Goal: Book appointment/travel/reservation

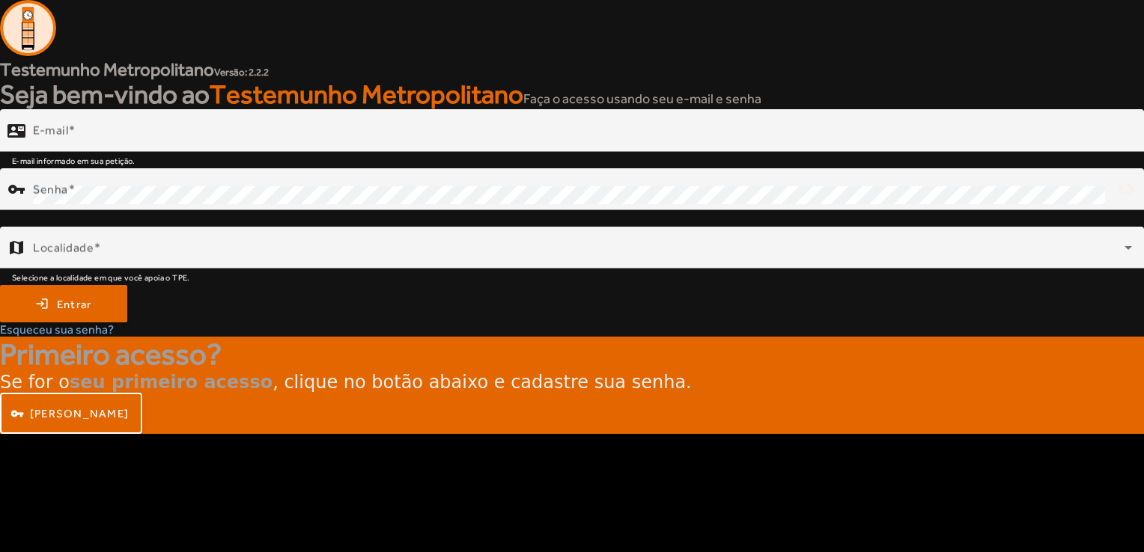
click at [124, 102] on strong "Seja bem-vindo ao [DEMOGRAPHIC_DATA] Metropolitano" at bounding box center [261, 94] width 523 height 30
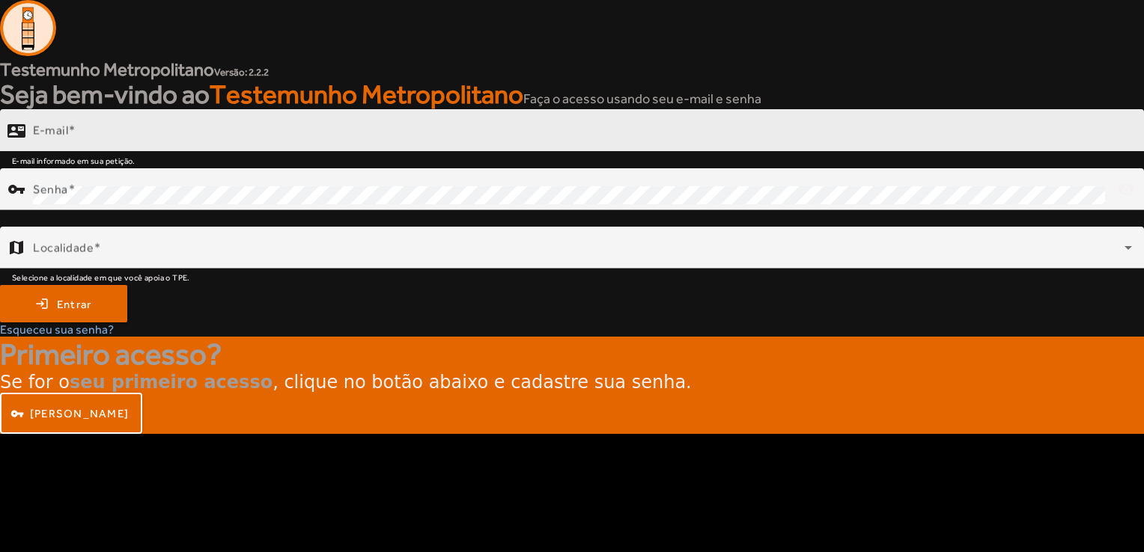
click at [165, 144] on input "E-mail" at bounding box center [582, 137] width 1099 height 18
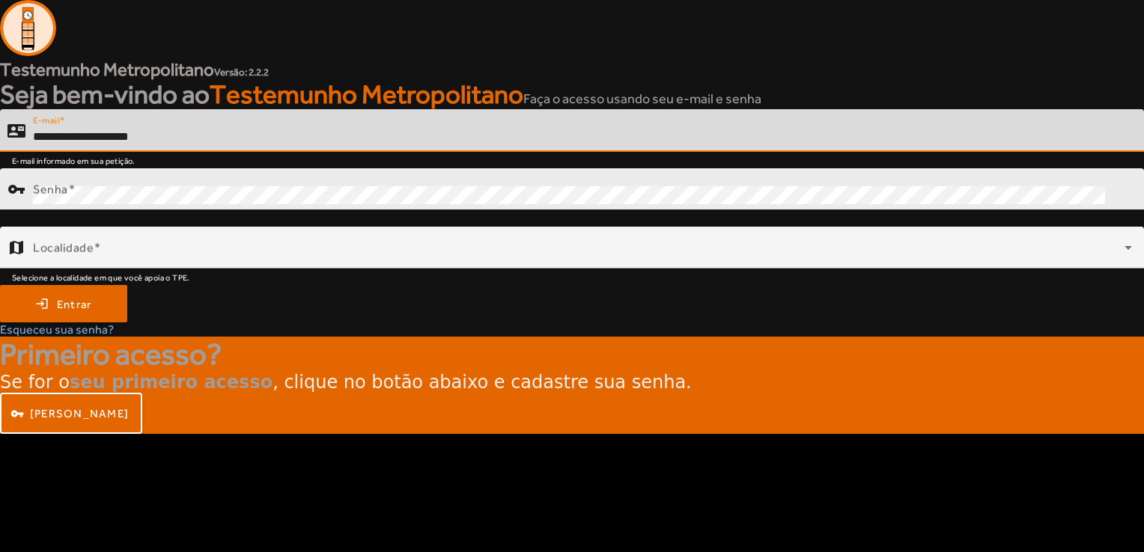
type input "**********"
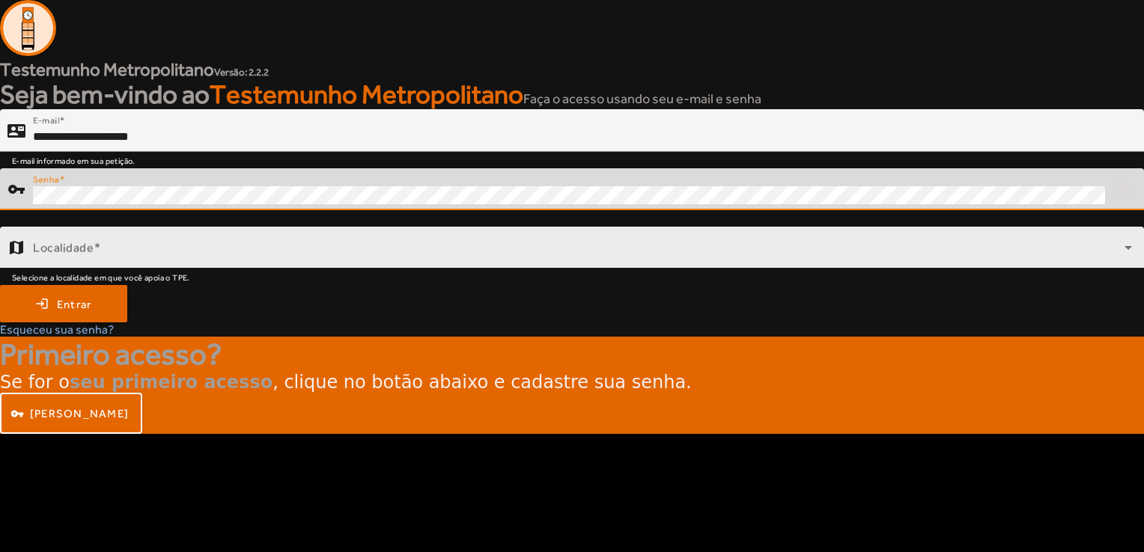
click at [472, 260] on span at bounding box center [578, 254] width 1091 height 18
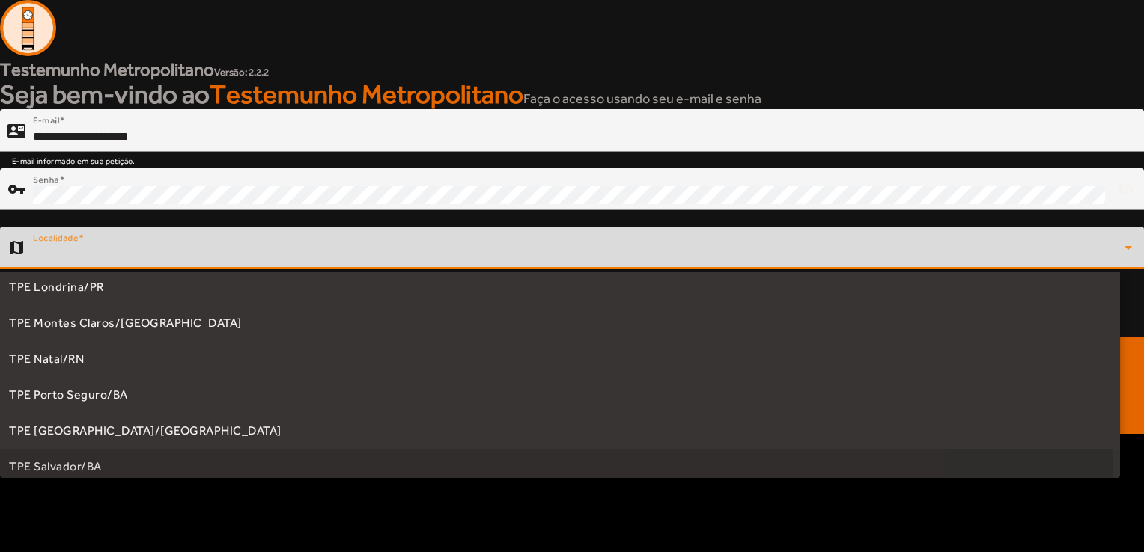
click at [78, 456] on mat-option "TPE Salvador/BA" at bounding box center [560, 467] width 1120 height 36
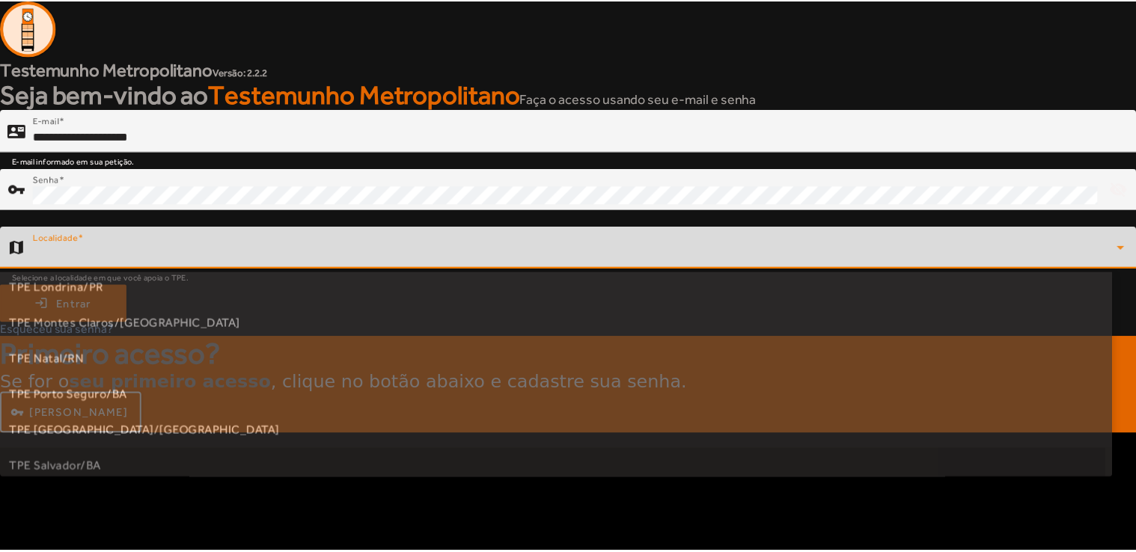
scroll to position [231, 0]
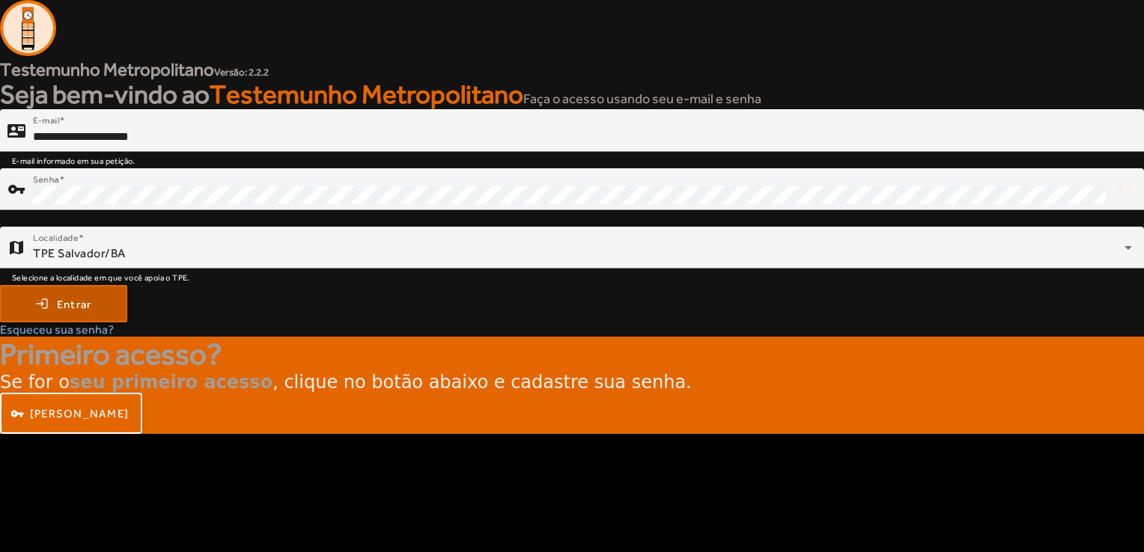
click at [74, 318] on span "submit" at bounding box center [63, 304] width 124 height 36
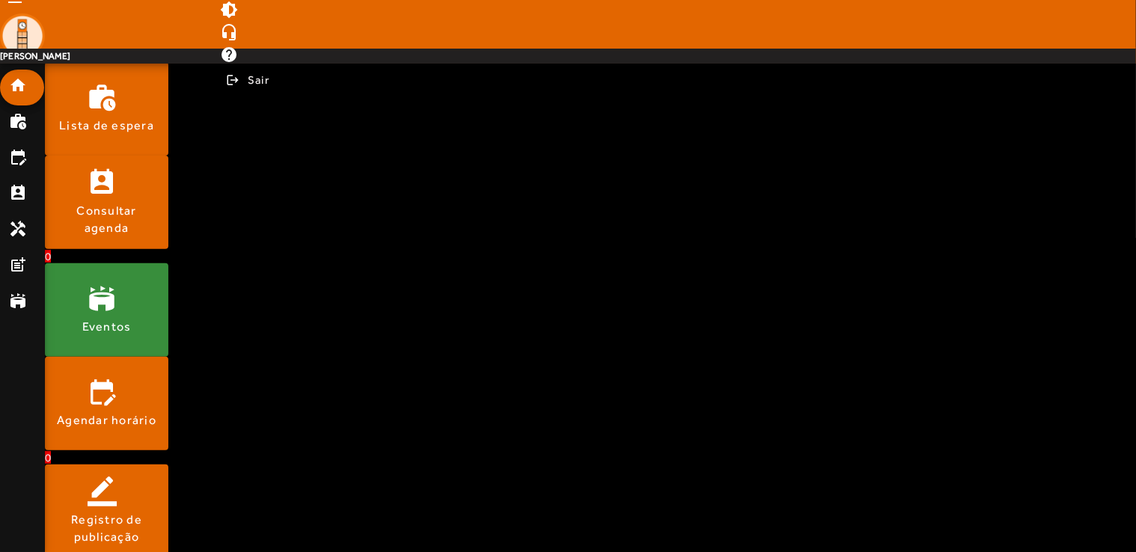
scroll to position [225, 0]
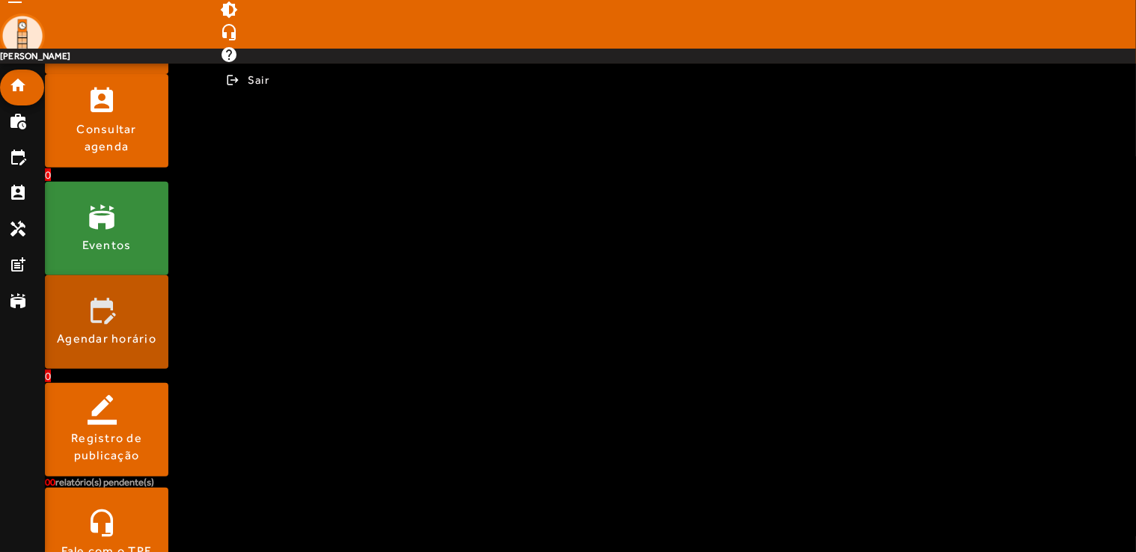
click at [148, 342] on div "Agendar horário" at bounding box center [107, 339] width 100 height 16
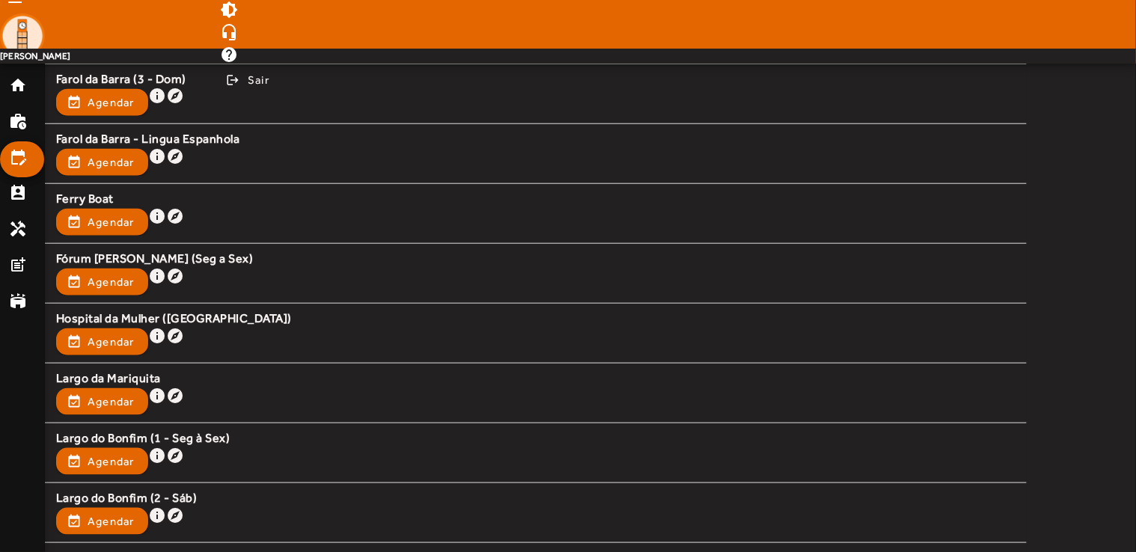
scroll to position [674, 0]
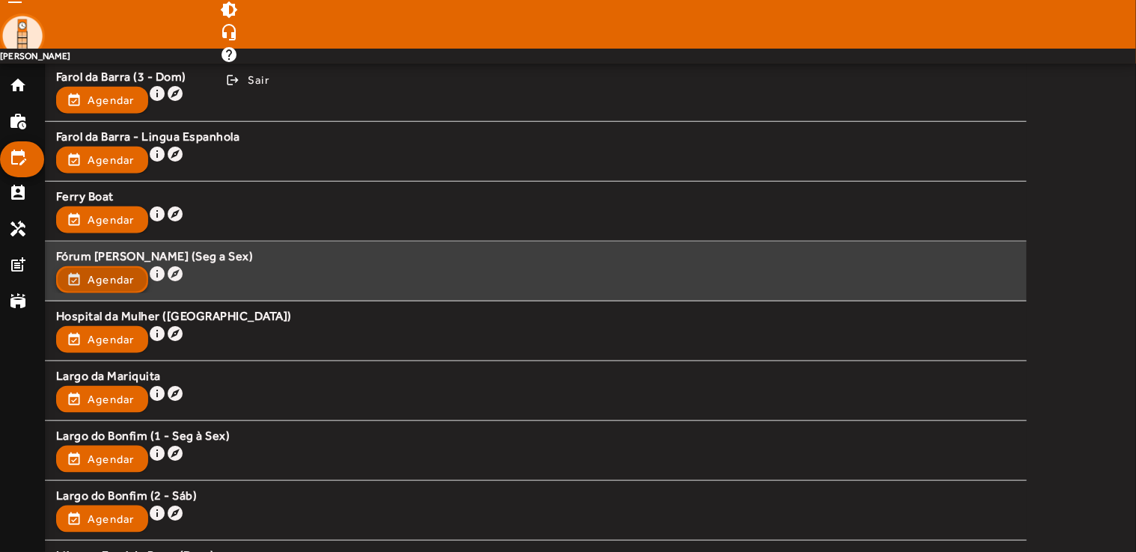
click at [138, 283] on span "button" at bounding box center [102, 280] width 89 height 36
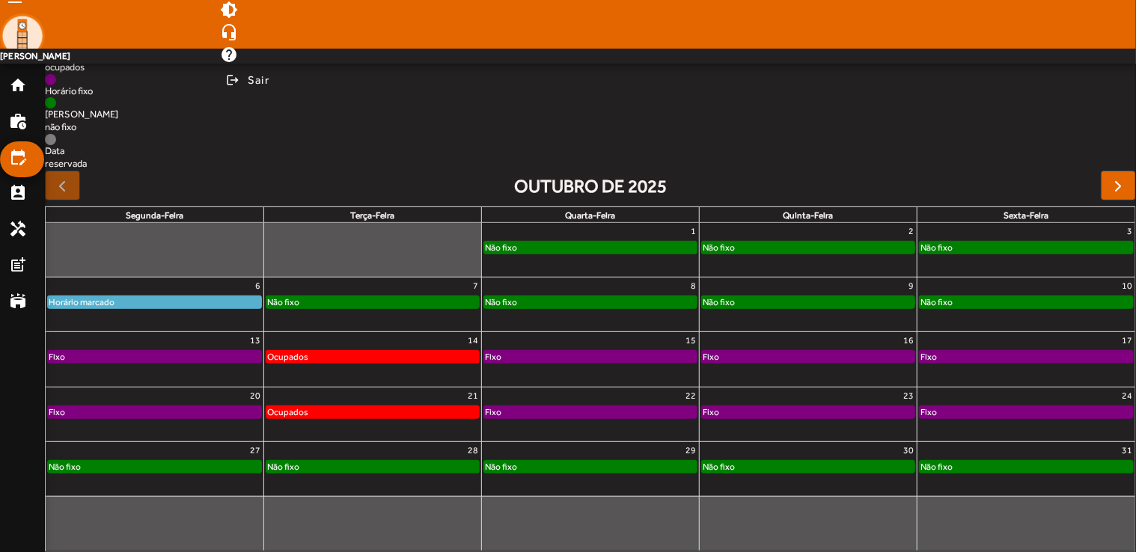
scroll to position [177, 0]
click at [545, 302] on div "Não fixo" at bounding box center [590, 302] width 213 height 12
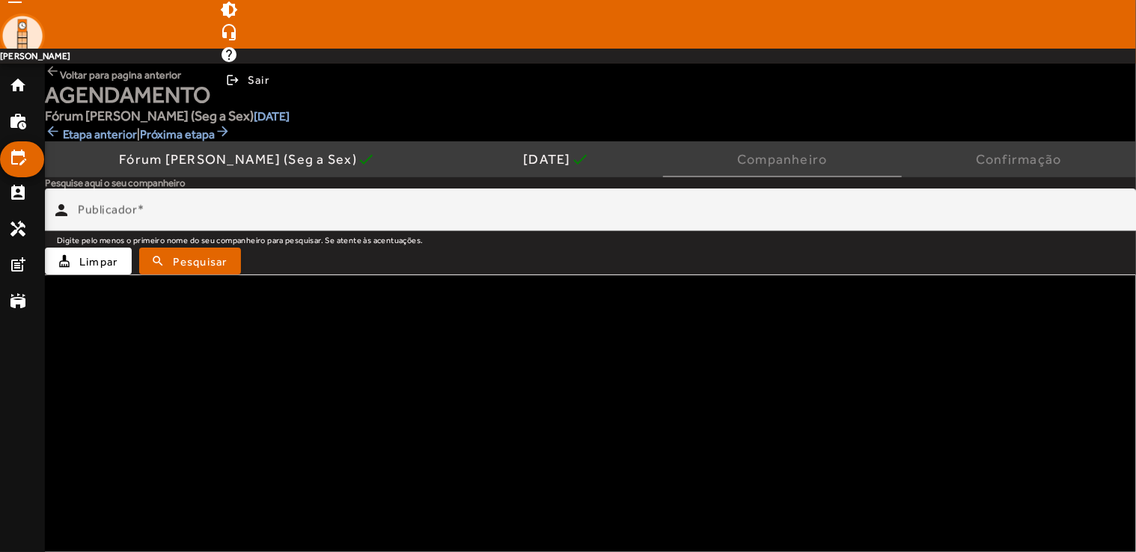
scroll to position [0, 0]
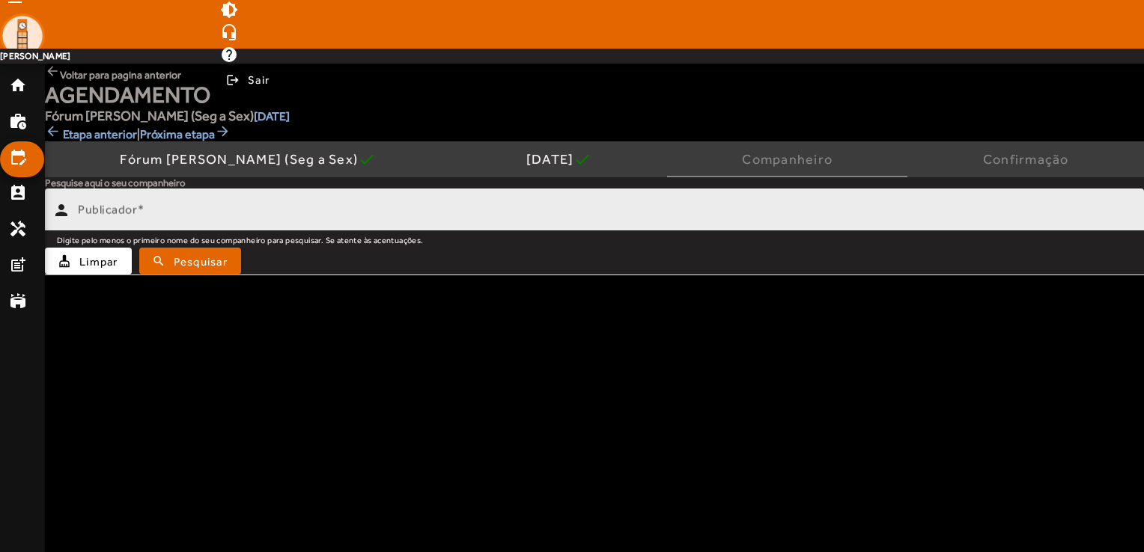
click at [437, 228] on div "Publicador" at bounding box center [605, 210] width 1054 height 43
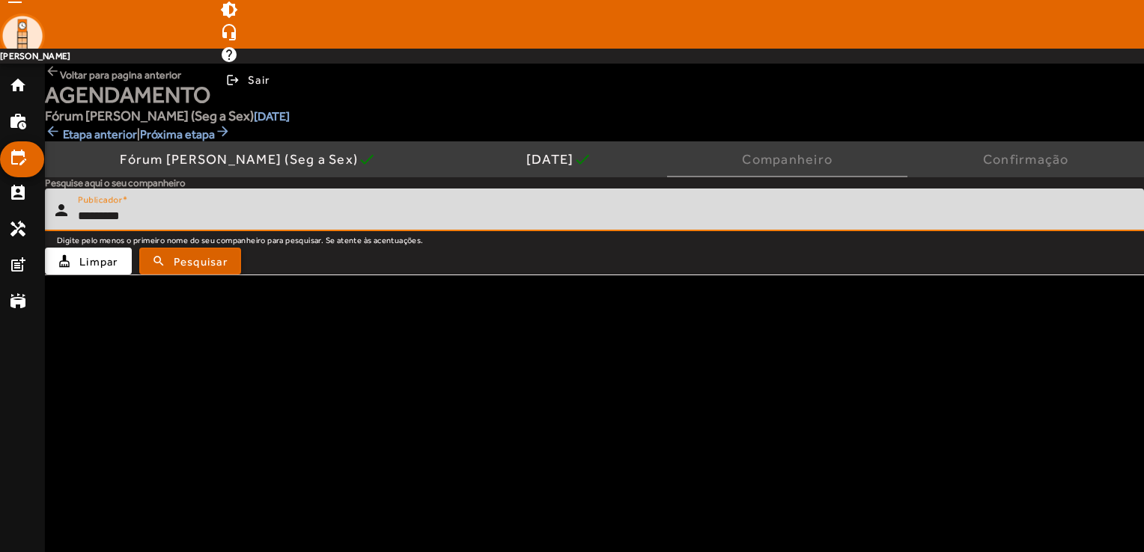
type input "********"
click at [227, 271] on span "submit" at bounding box center [190, 261] width 99 height 36
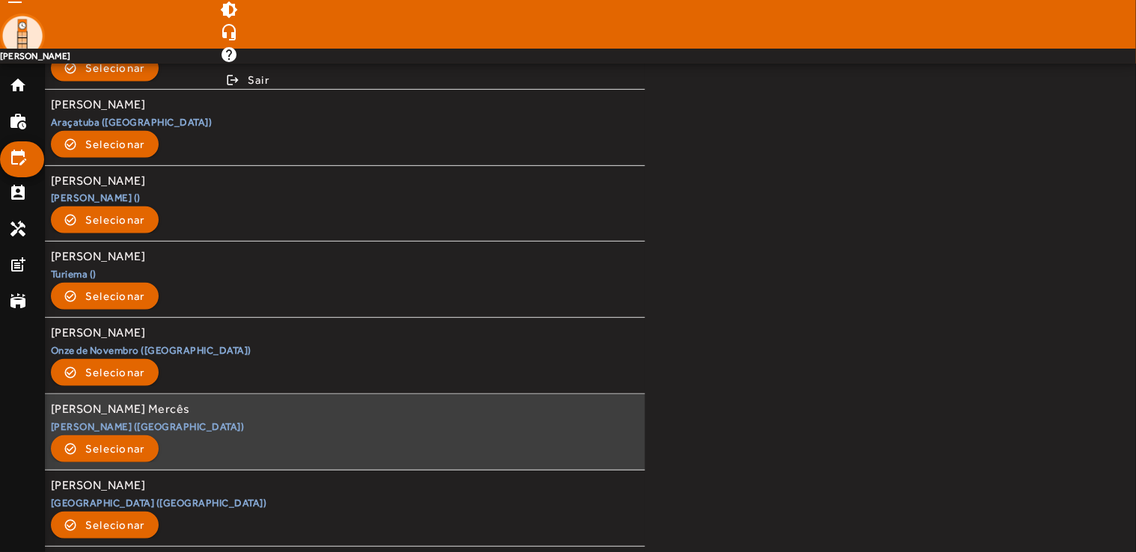
scroll to position [299, 0]
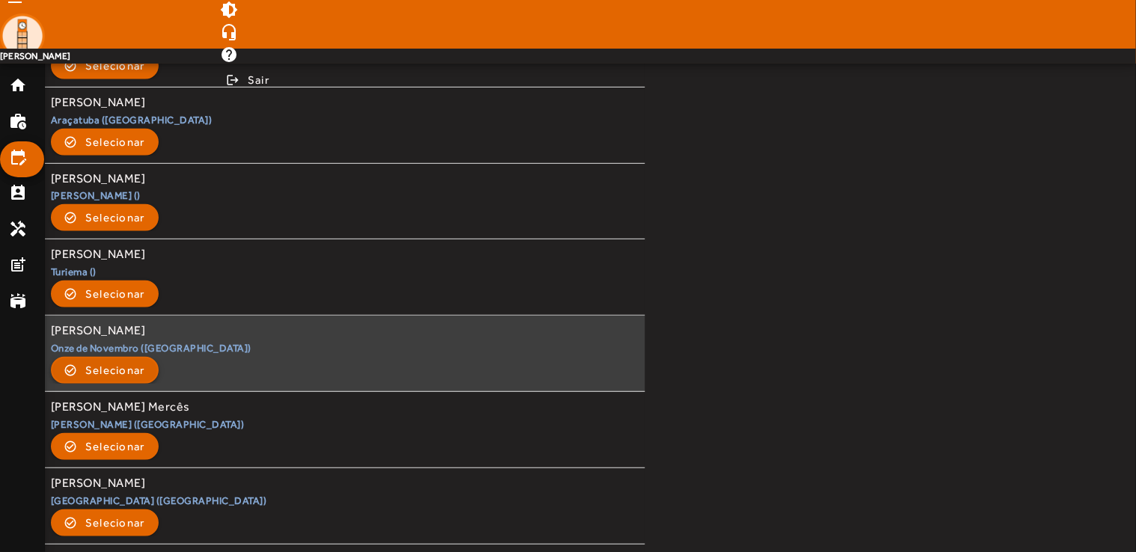
click at [141, 366] on span "Selecionar" at bounding box center [115, 371] width 60 height 18
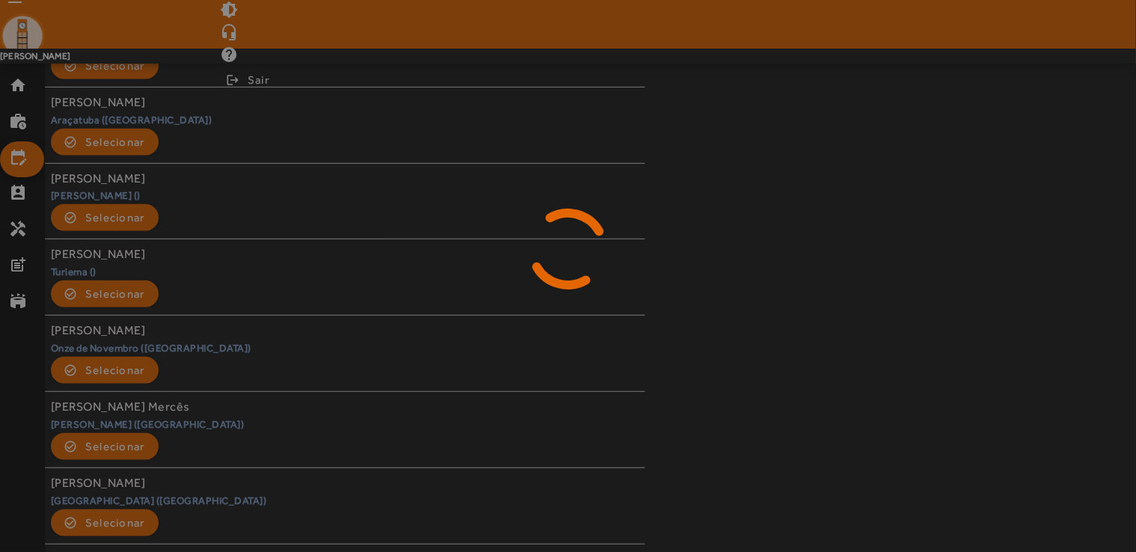
scroll to position [0, 0]
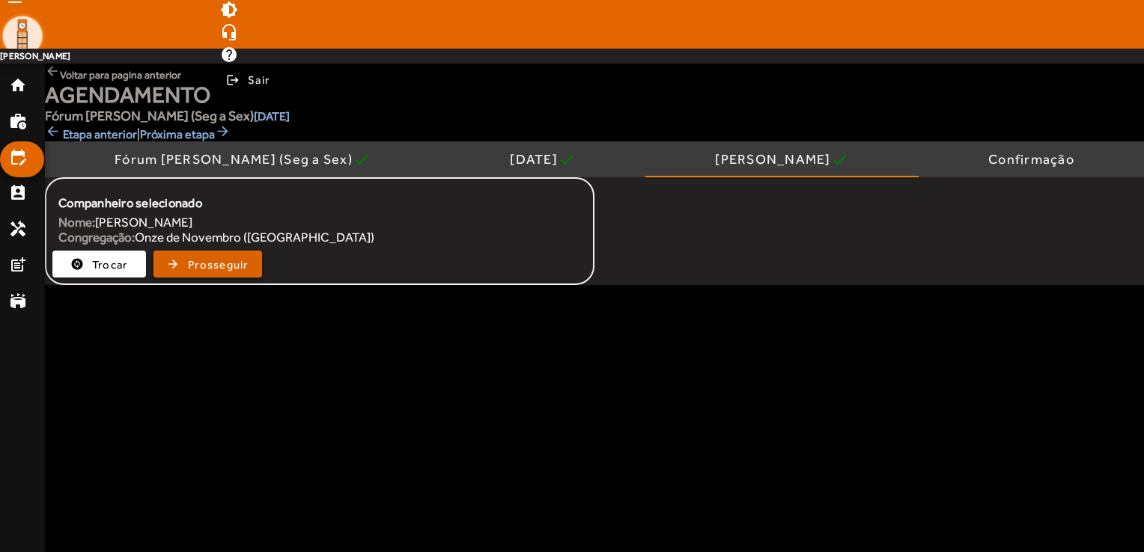
click at [243, 268] on span "Prosseguir" at bounding box center [218, 264] width 61 height 13
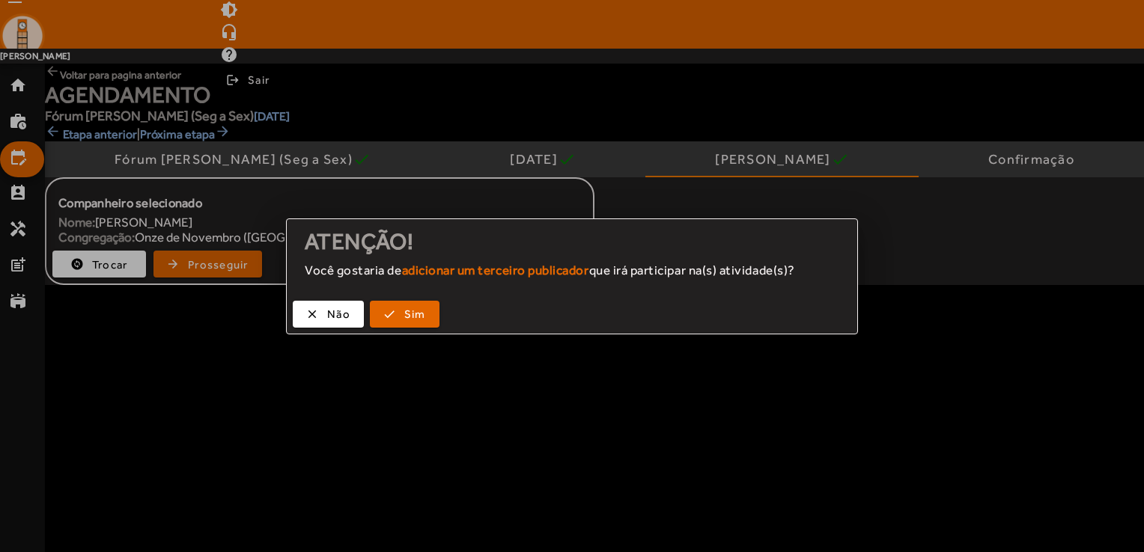
click at [326, 328] on div "clear Não check Sim" at bounding box center [572, 314] width 570 height 40
click at [323, 323] on span "button" at bounding box center [328, 314] width 68 height 36
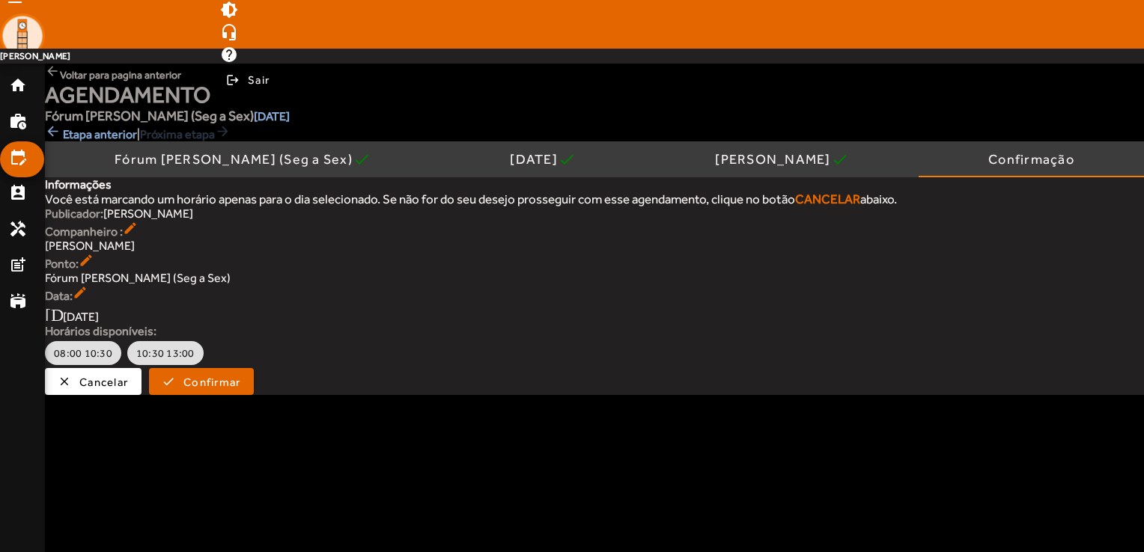
click at [82, 136] on span "arrow_back Etapa anterior" at bounding box center [91, 134] width 92 height 14
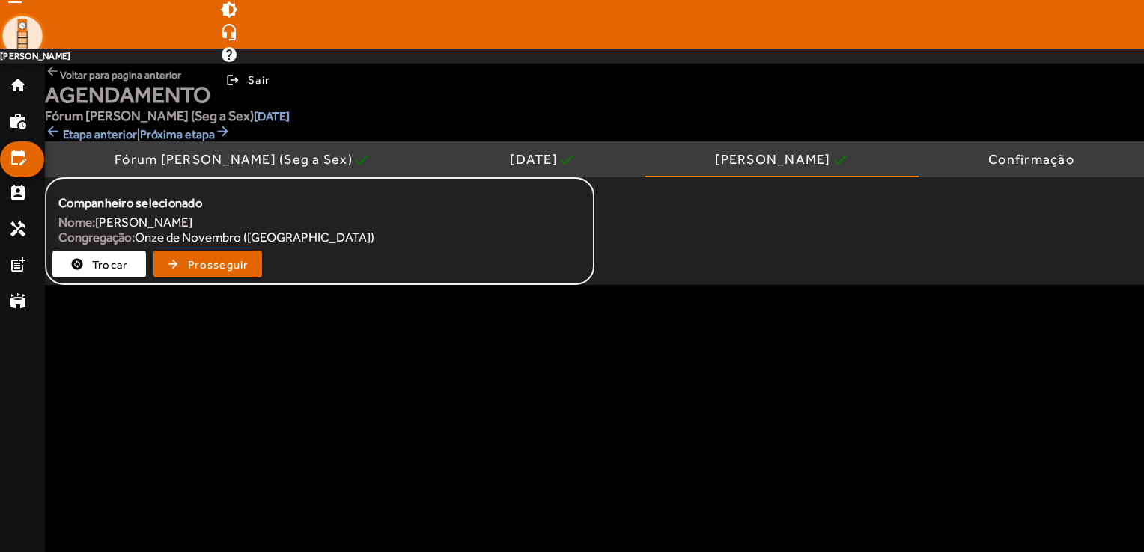
click at [82, 136] on span "arrow_back Etapa anterior" at bounding box center [91, 134] width 92 height 14
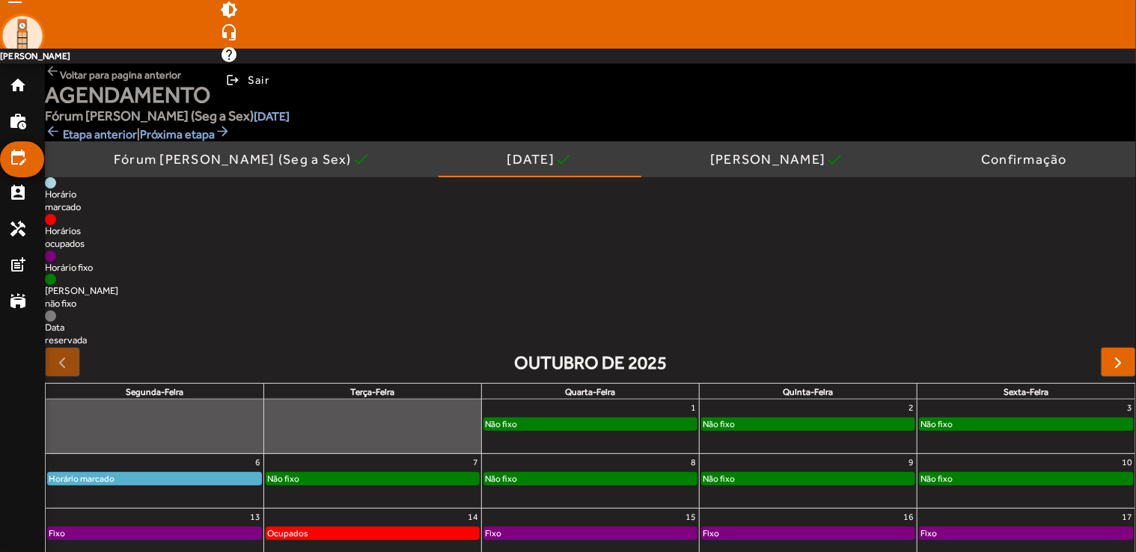
click at [53, 133] on mat-icon "arrow_back" at bounding box center [54, 131] width 18 height 15
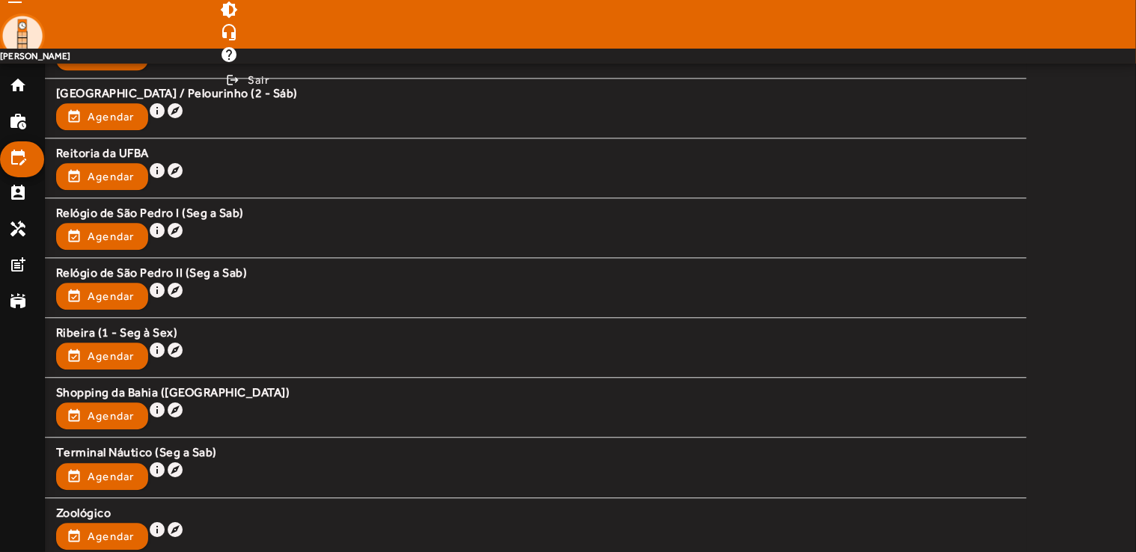
scroll to position [1692, 0]
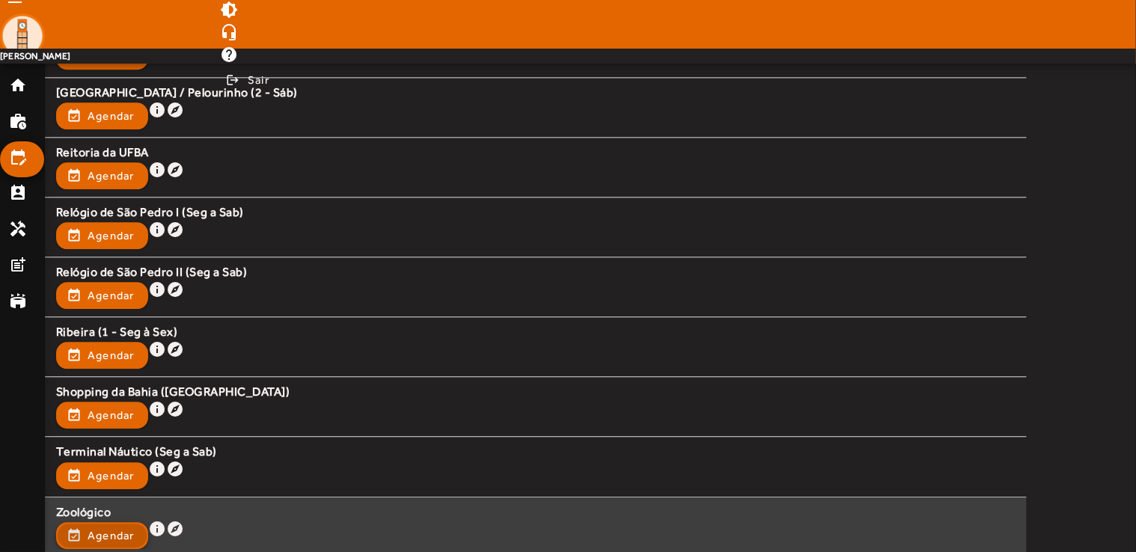
click at [141, 539] on span "button" at bounding box center [102, 536] width 89 height 36
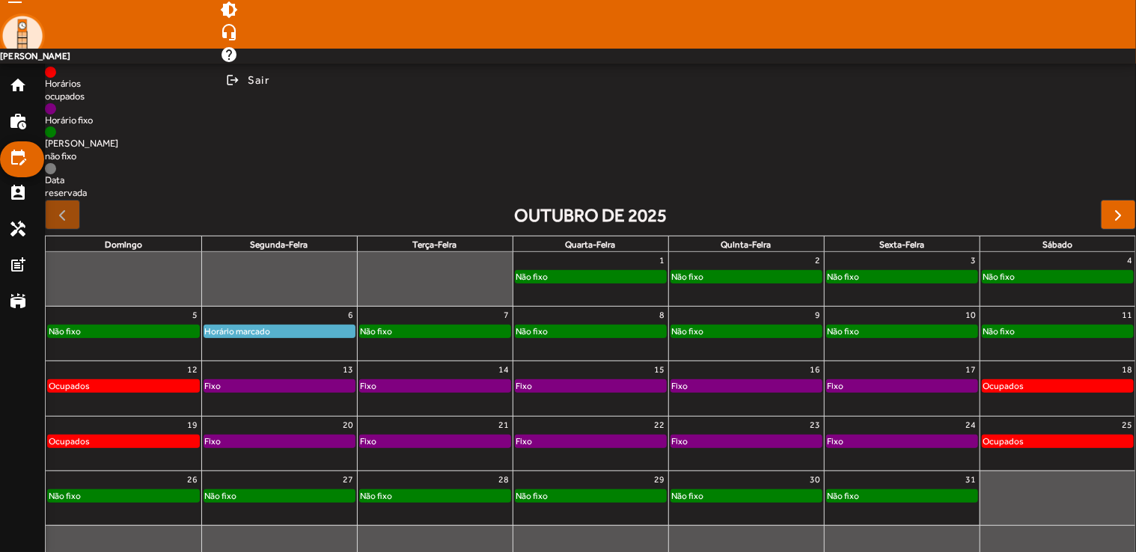
scroll to position [150, 0]
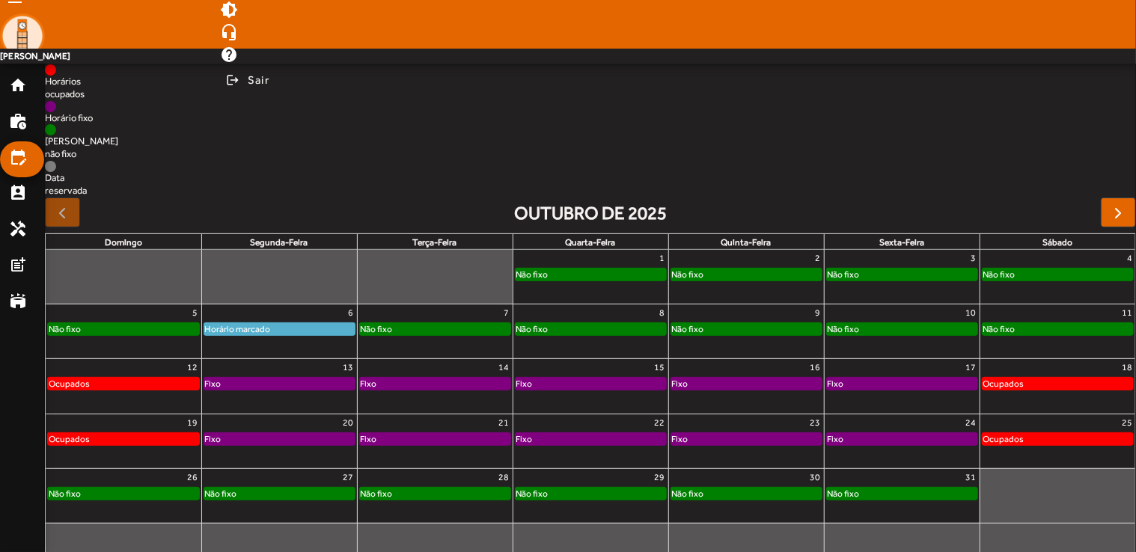
click at [628, 331] on div "Não fixo" at bounding box center [591, 329] width 150 height 12
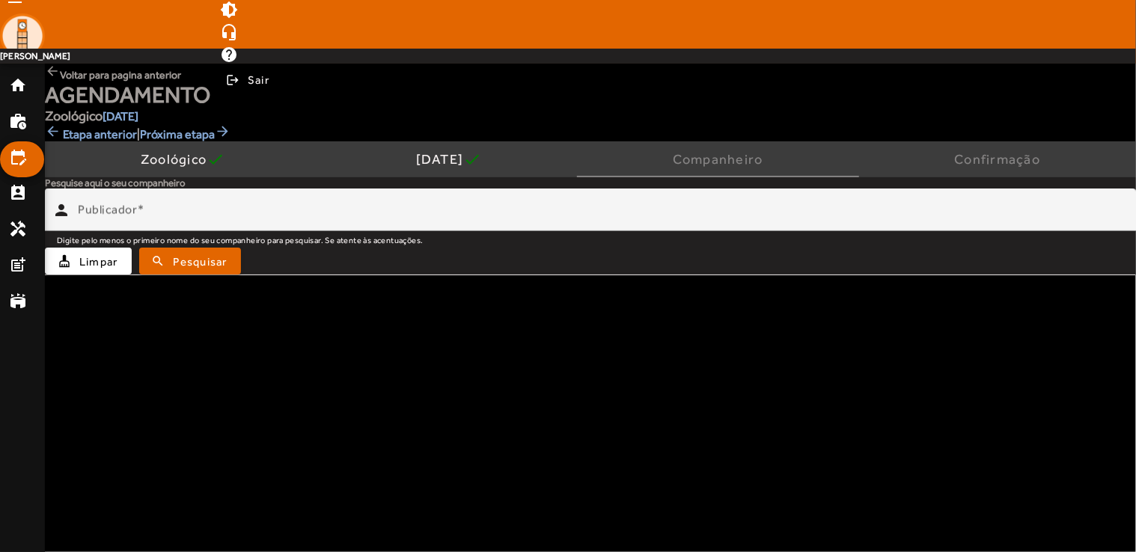
scroll to position [0, 0]
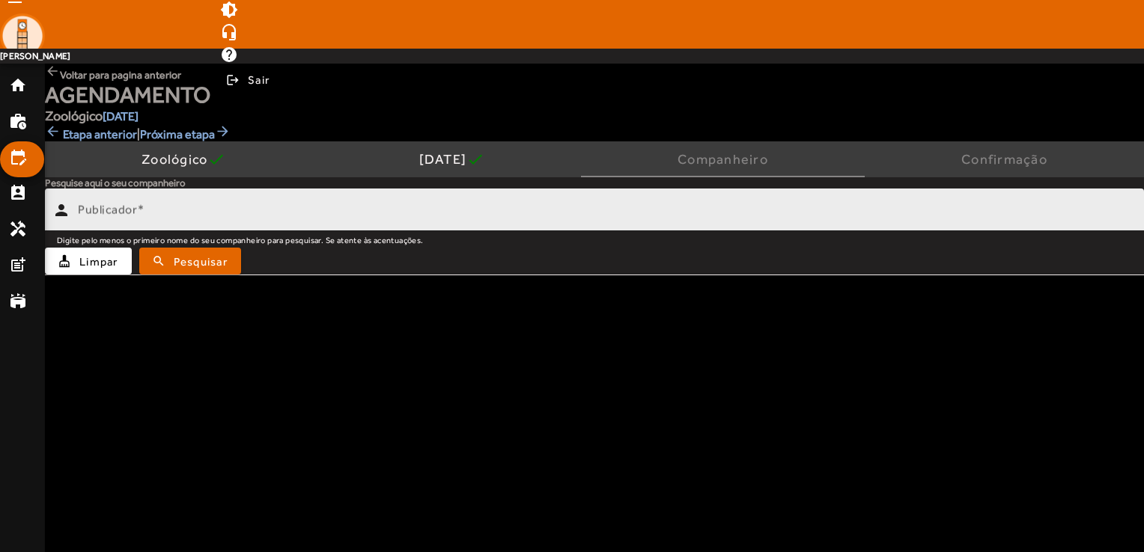
click at [243, 212] on input "Publicador" at bounding box center [605, 216] width 1054 height 18
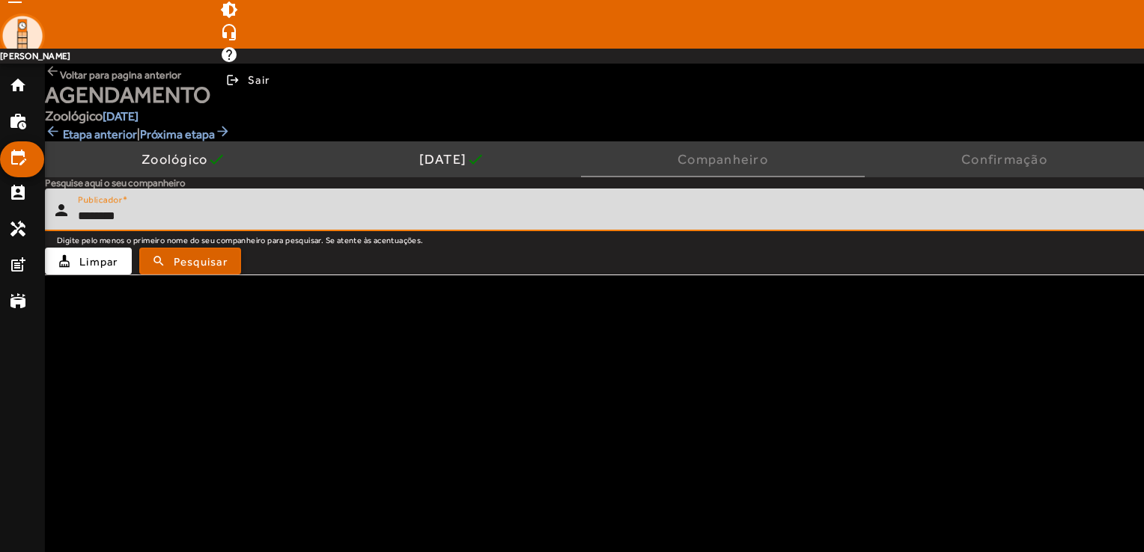
type input "********"
click at [228, 266] on span "Pesquisar" at bounding box center [201, 261] width 54 height 13
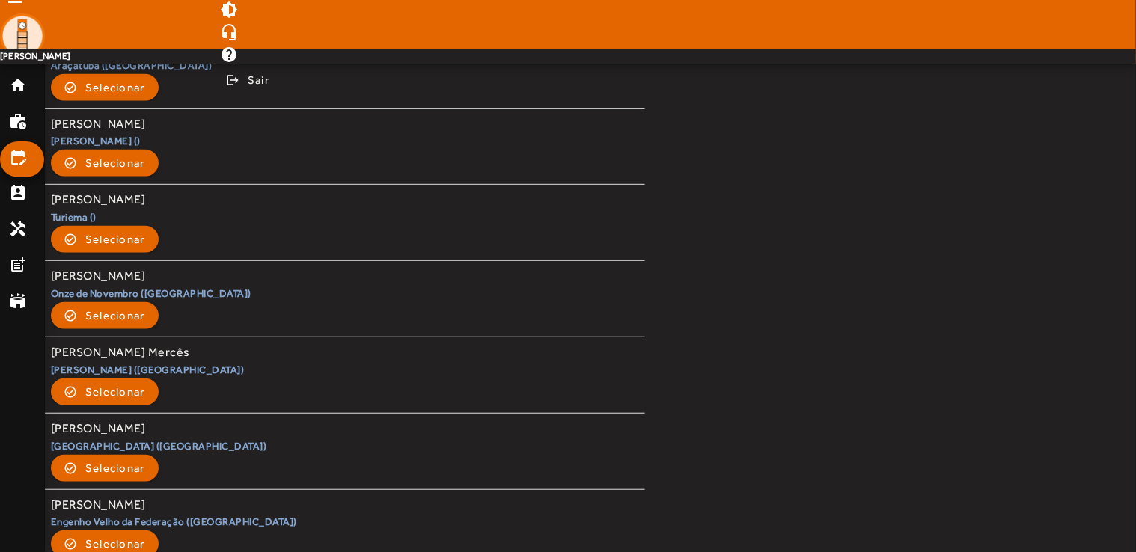
scroll to position [368, 0]
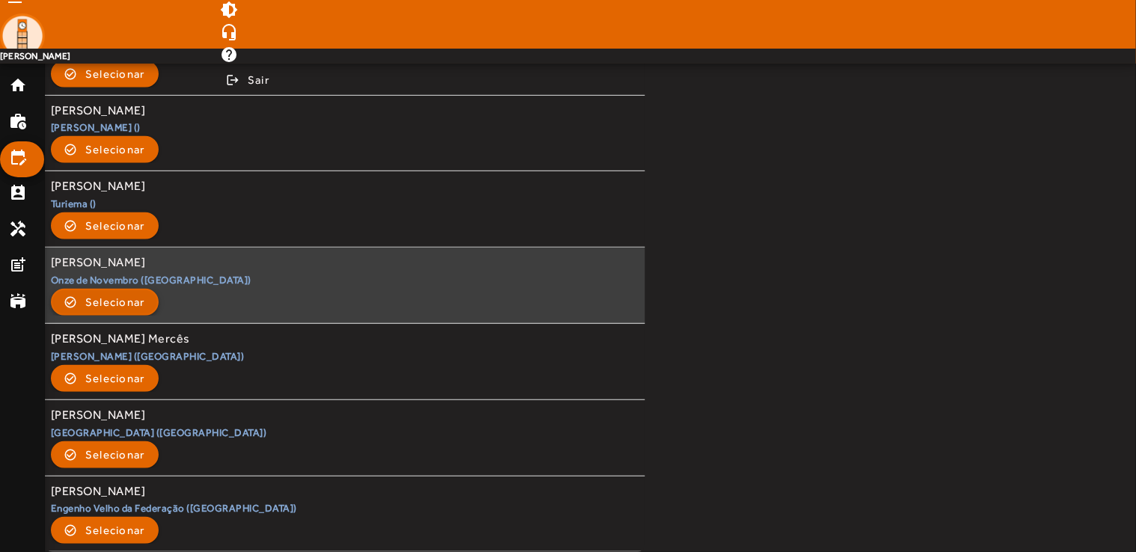
click at [103, 305] on span "Selecionar" at bounding box center [115, 302] width 60 height 18
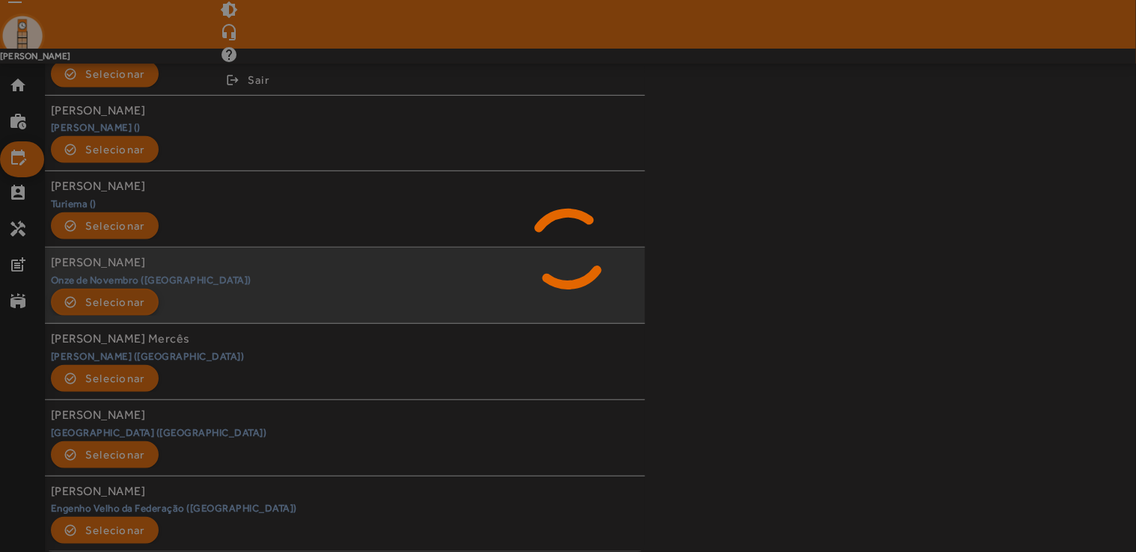
scroll to position [0, 0]
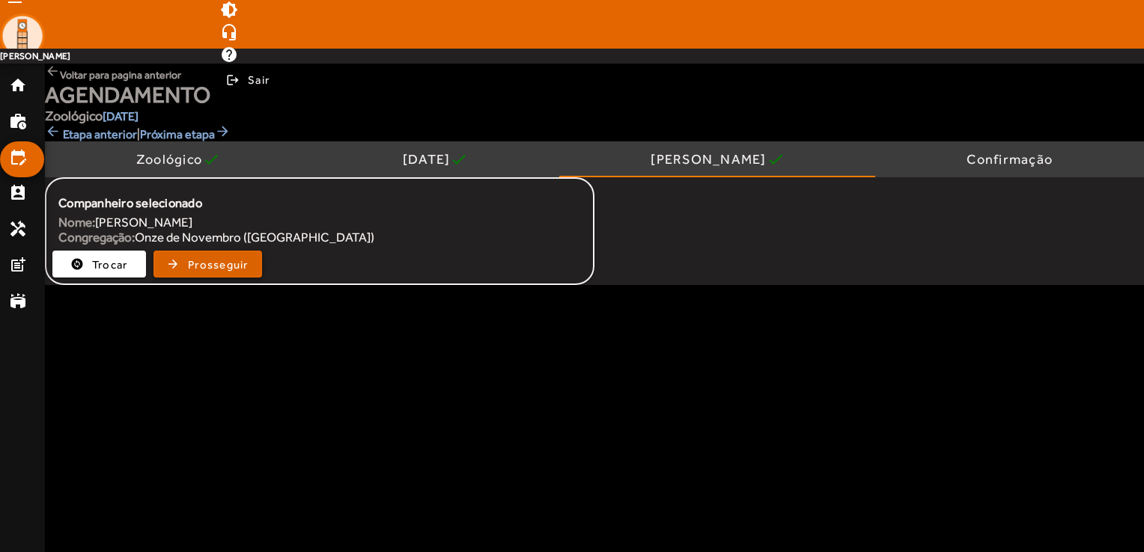
click at [241, 257] on span "button" at bounding box center [208, 264] width 106 height 36
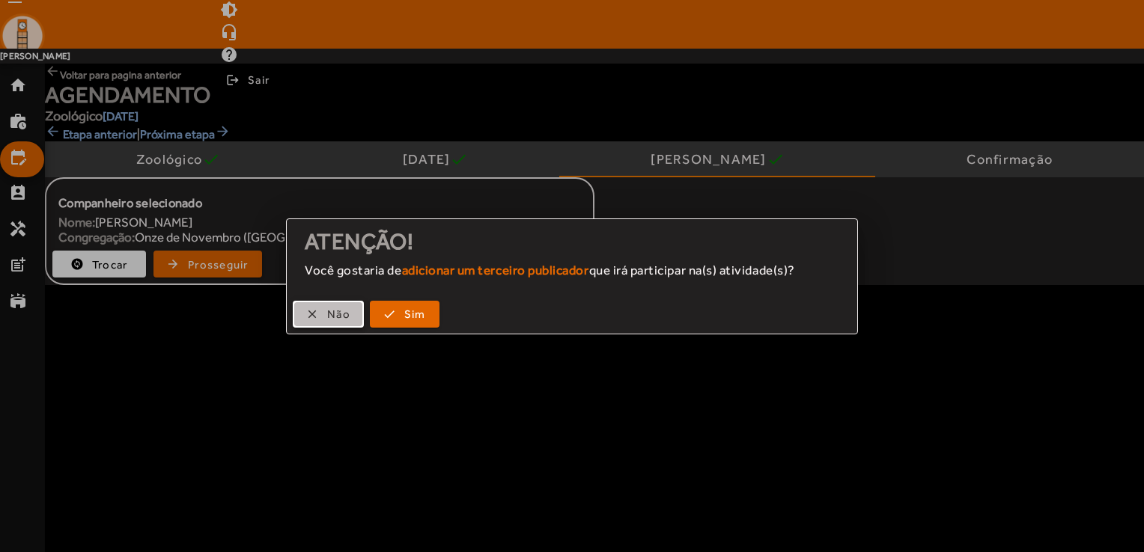
click at [344, 320] on span "Não" at bounding box center [338, 314] width 23 height 13
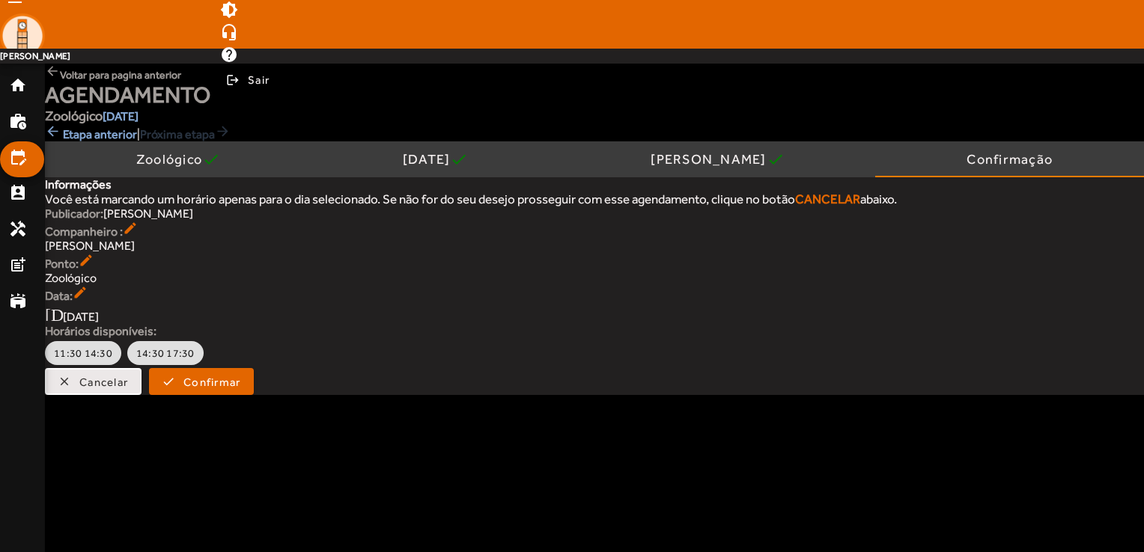
click at [107, 383] on span "Cancelar" at bounding box center [103, 382] width 49 height 13
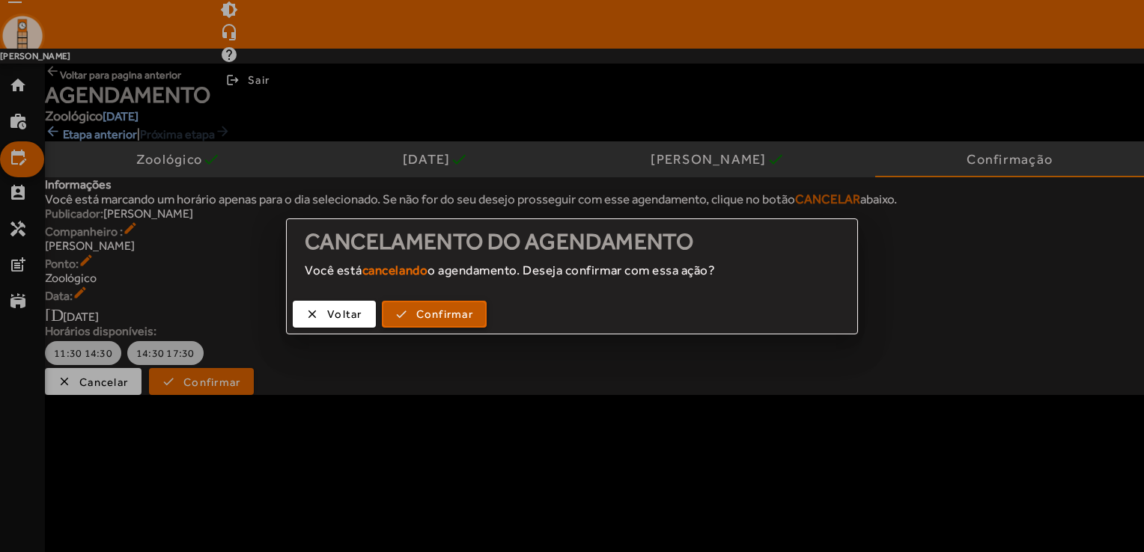
click at [442, 313] on span "Confirmar" at bounding box center [444, 314] width 57 height 13
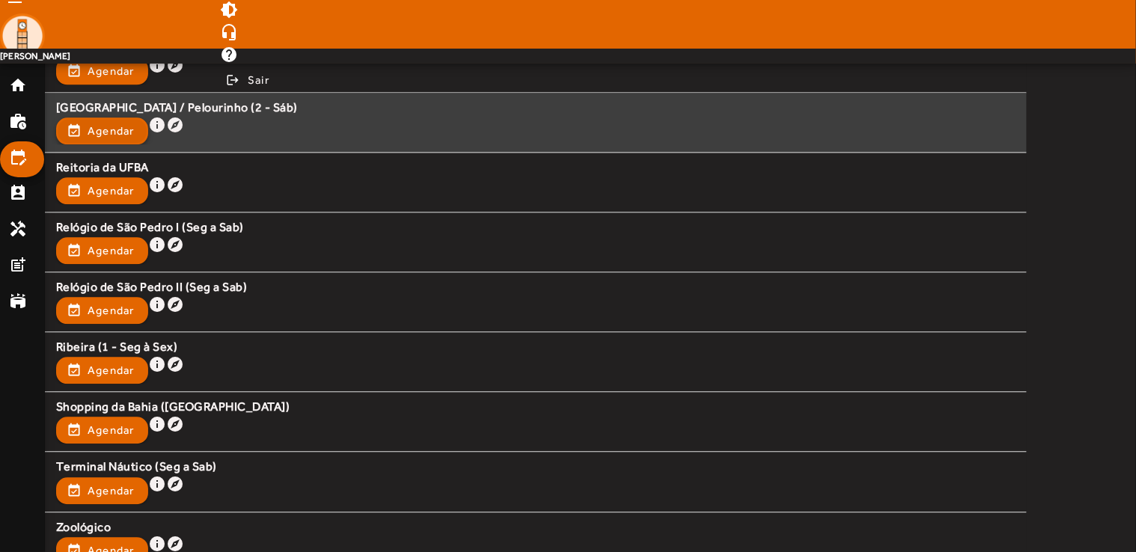
scroll to position [1677, 0]
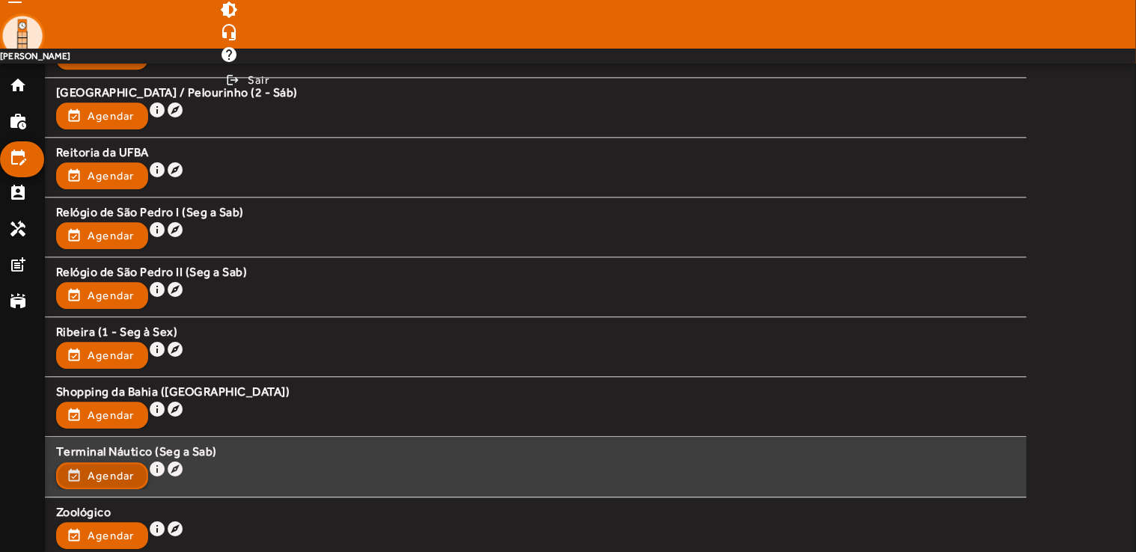
click at [117, 471] on span "Agendar" at bounding box center [111, 476] width 47 height 18
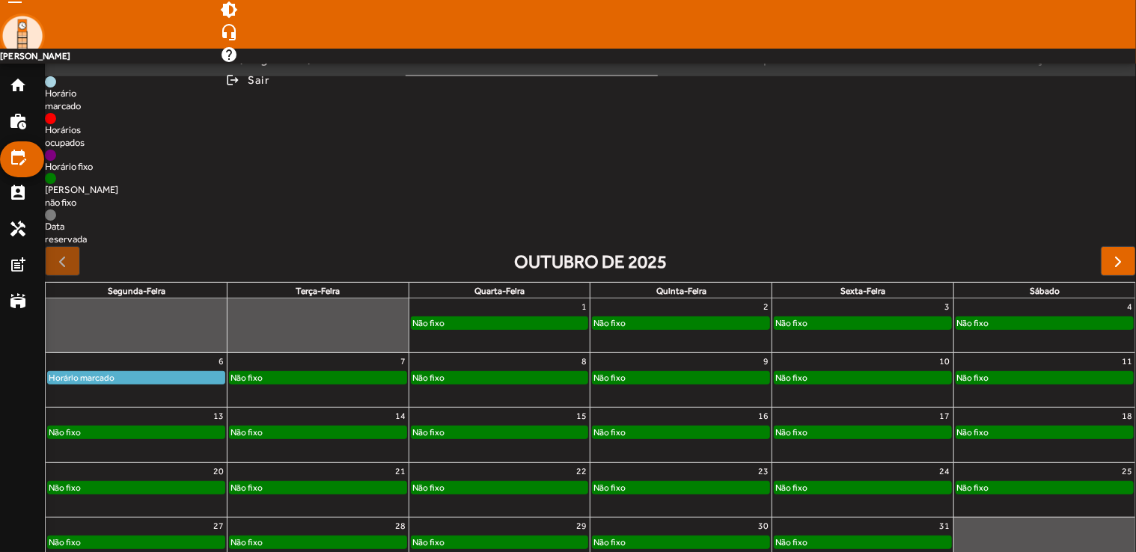
scroll to position [103, 0]
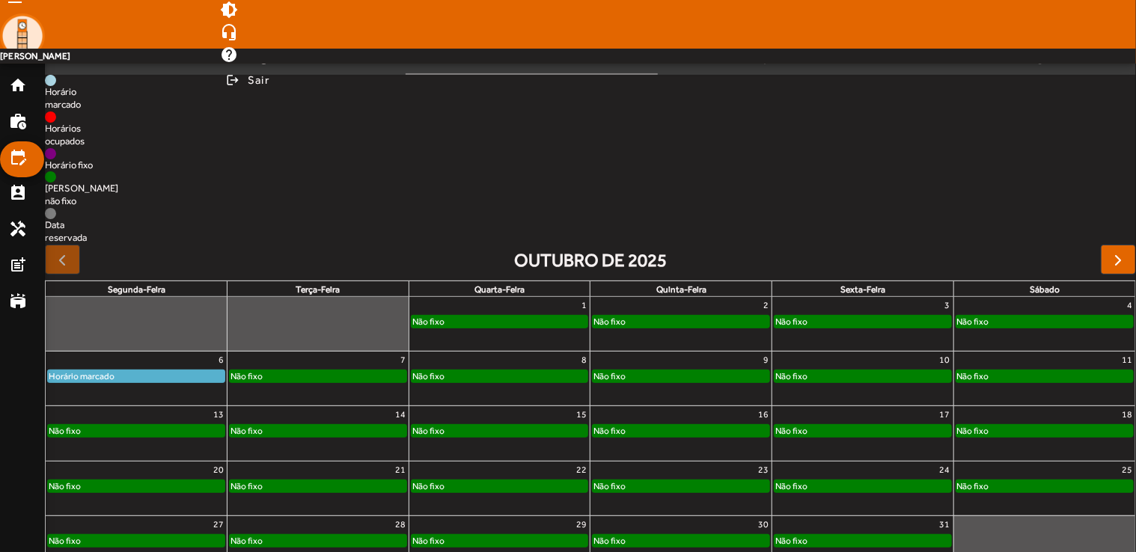
click at [549, 385] on div "Não fixo" at bounding box center [499, 381] width 181 height 24
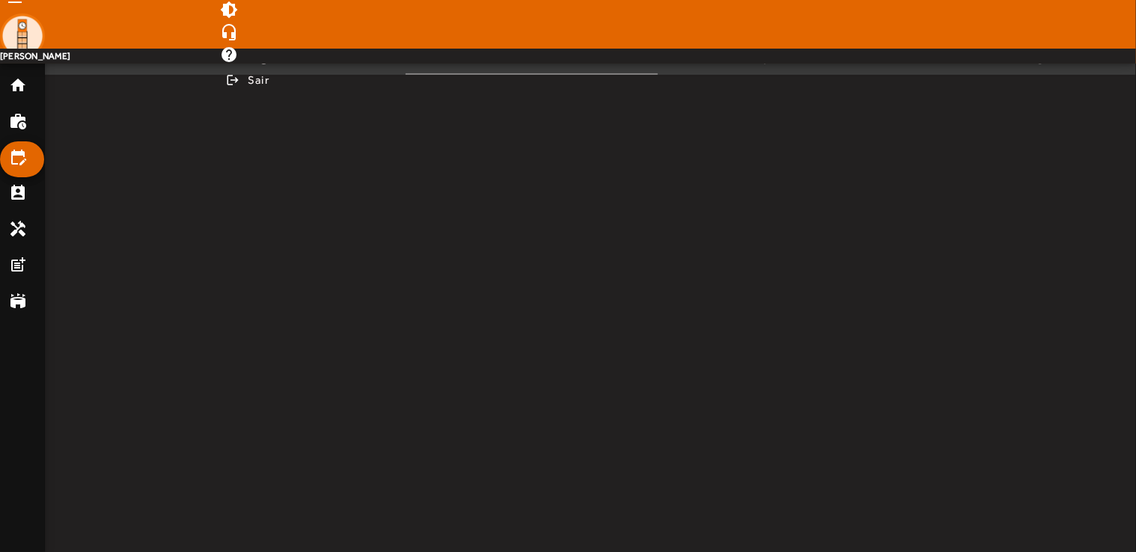
scroll to position [0, 0]
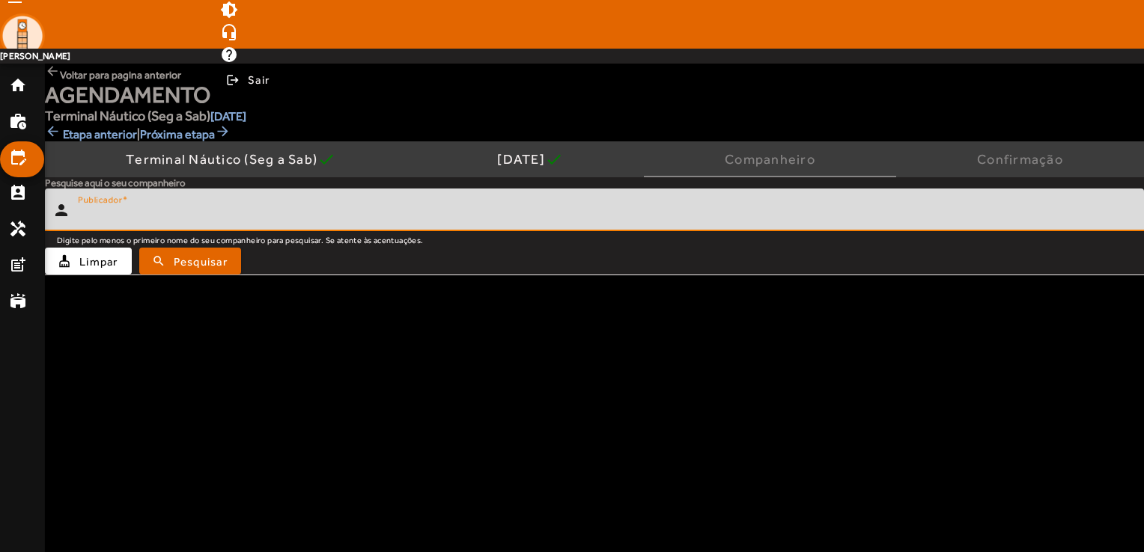
click at [189, 212] on input "Publicador" at bounding box center [605, 216] width 1054 height 18
type input "********"
click at [240, 256] on span "submit" at bounding box center [190, 261] width 99 height 36
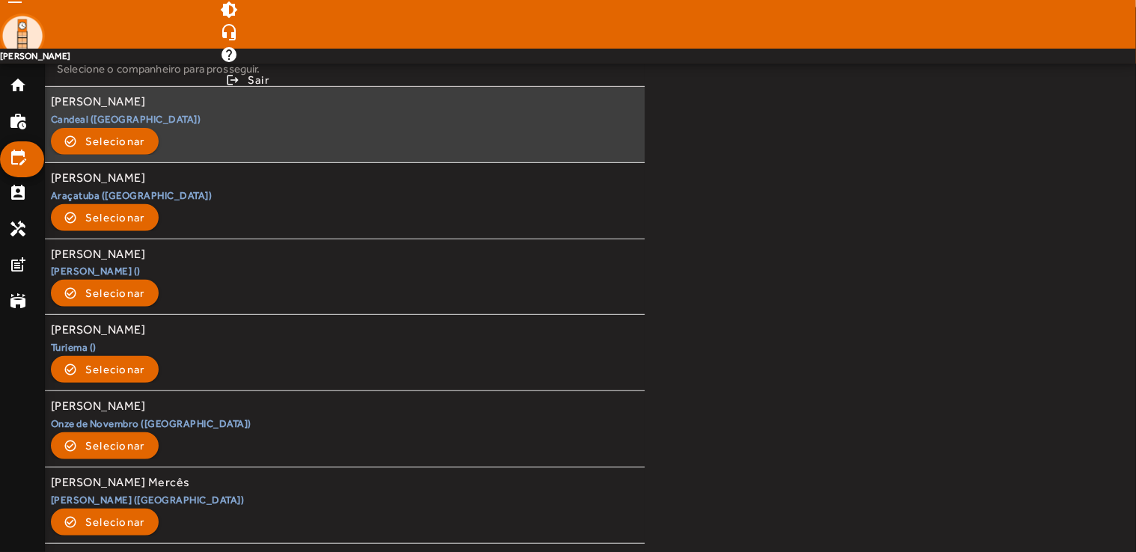
scroll to position [225, 0]
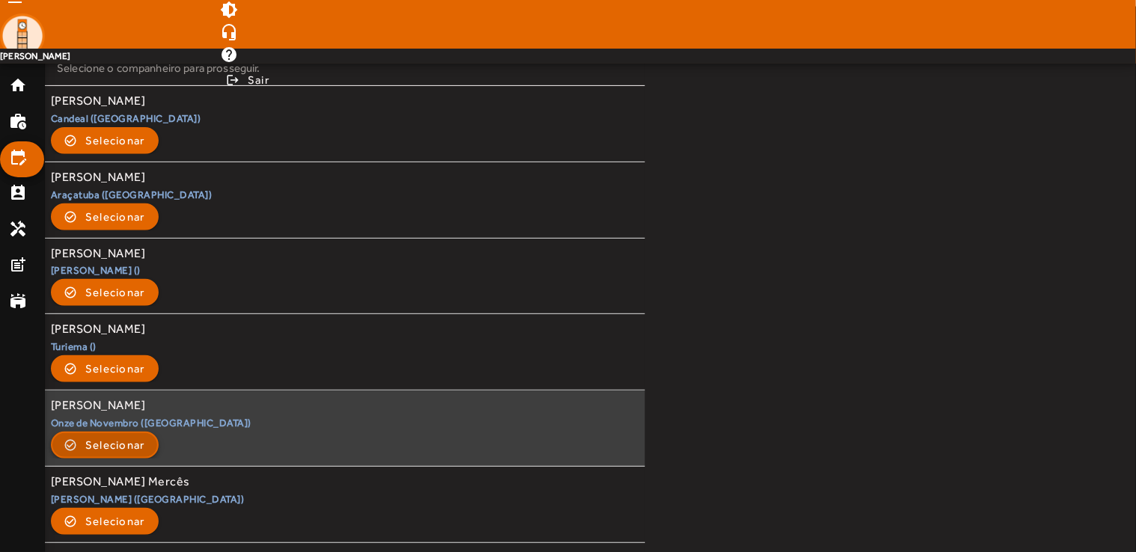
click at [134, 447] on span "Selecionar" at bounding box center [115, 445] width 60 height 18
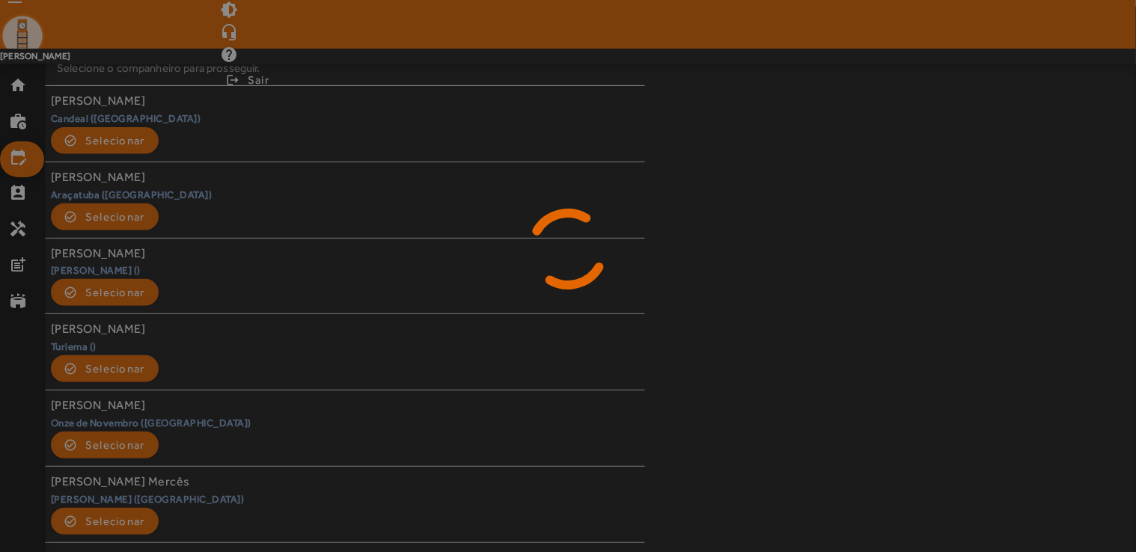
scroll to position [0, 0]
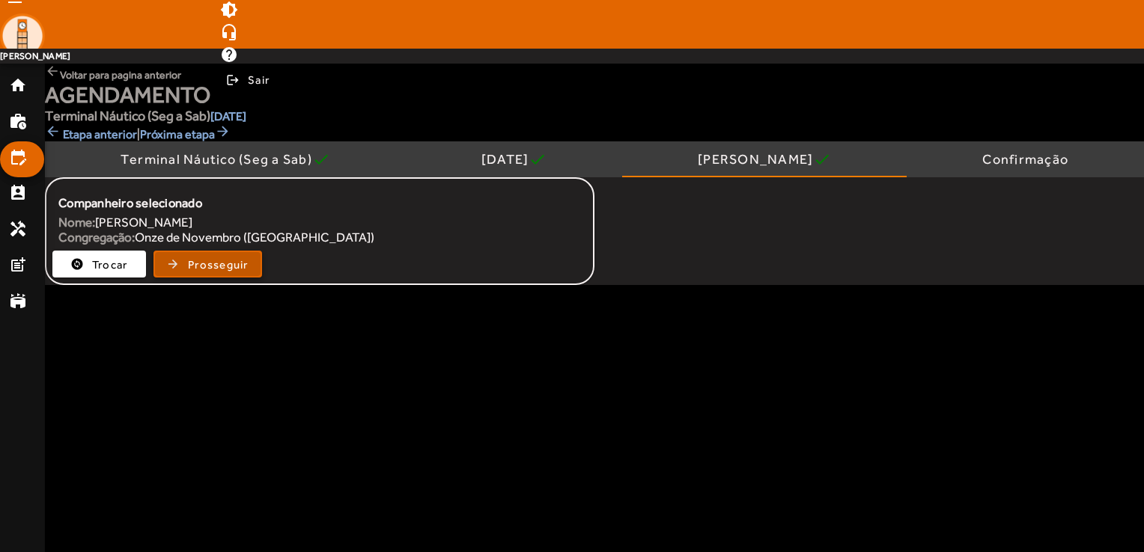
click at [239, 267] on span "Prosseguir" at bounding box center [218, 264] width 61 height 13
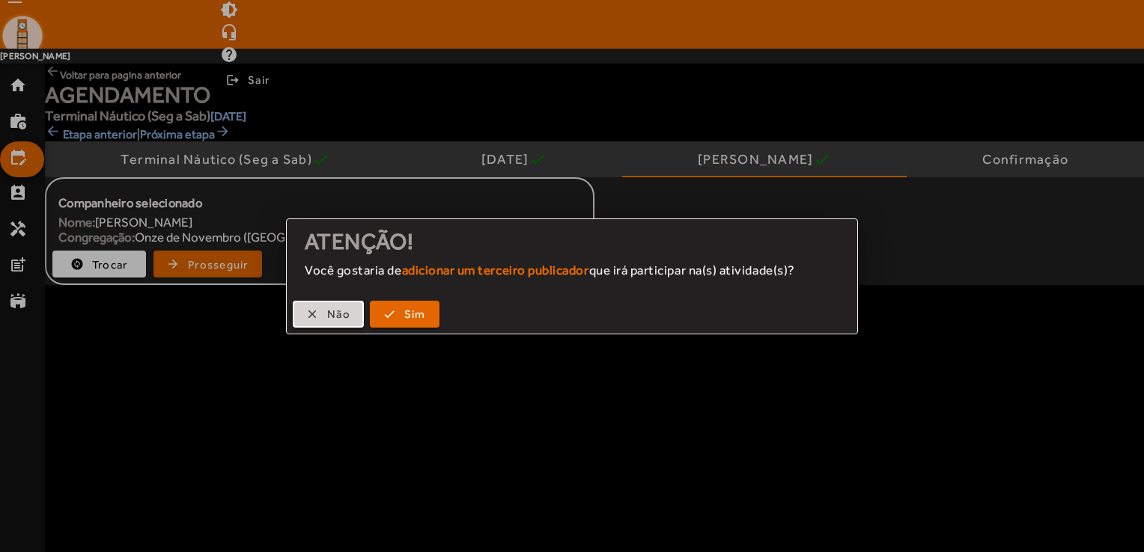
click at [314, 319] on span "button" at bounding box center [328, 314] width 68 height 36
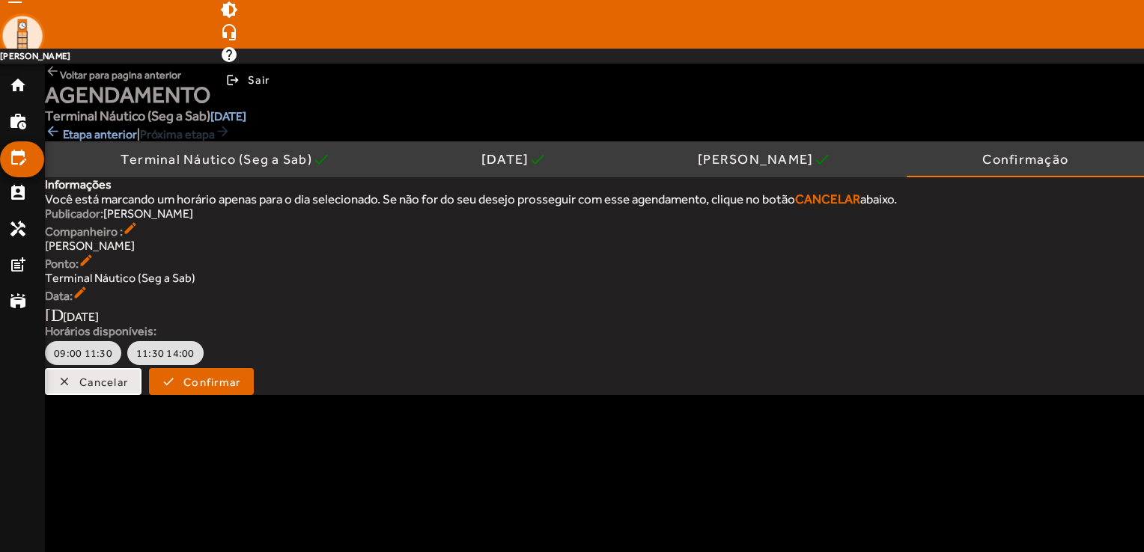
click at [124, 389] on span "Cancelar" at bounding box center [103, 382] width 49 height 13
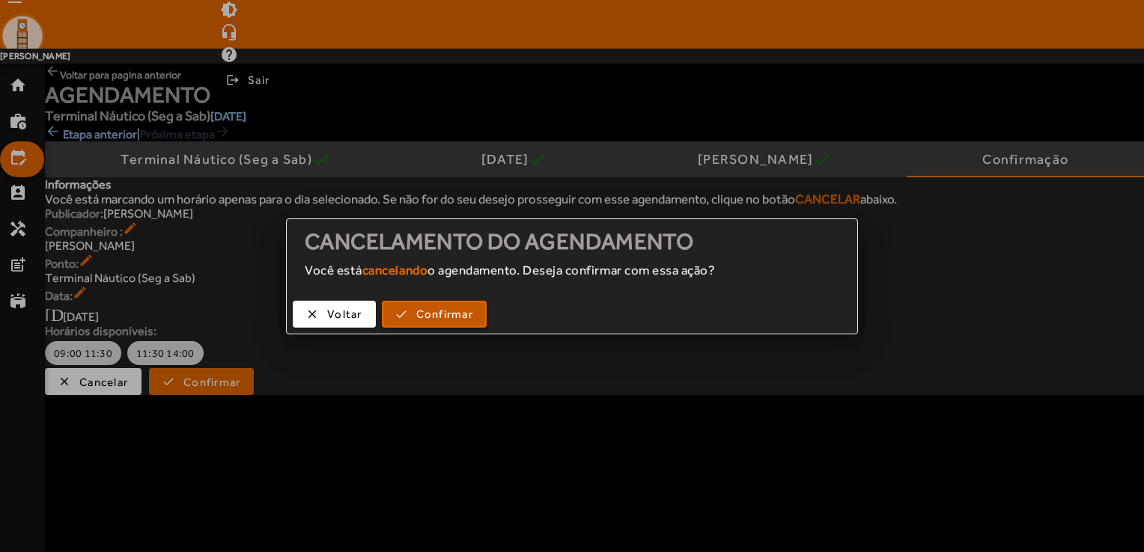
click at [440, 304] on span "button" at bounding box center [434, 314] width 102 height 36
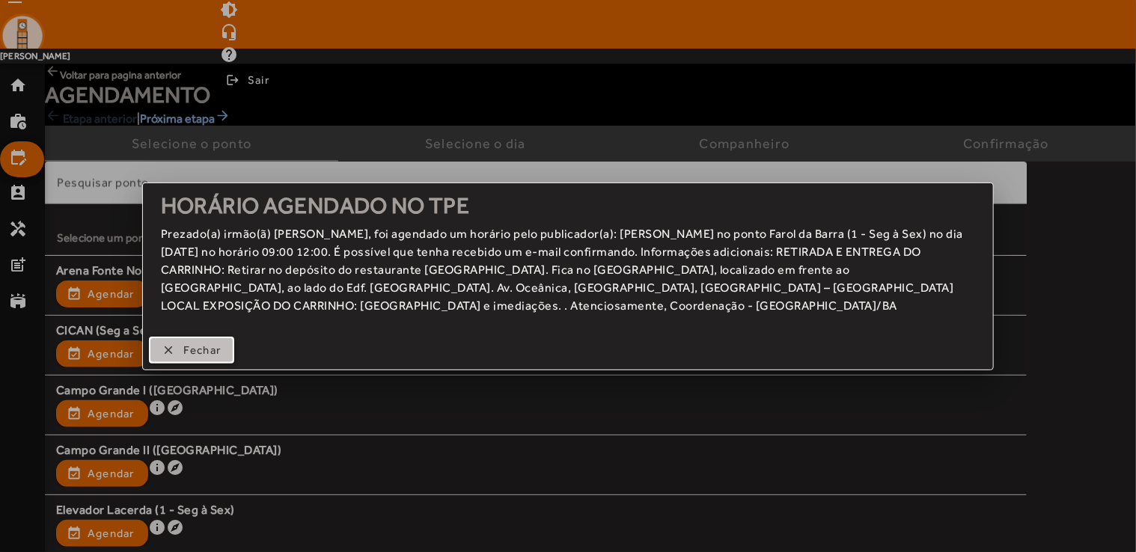
click at [204, 360] on span "button" at bounding box center [191, 350] width 83 height 36
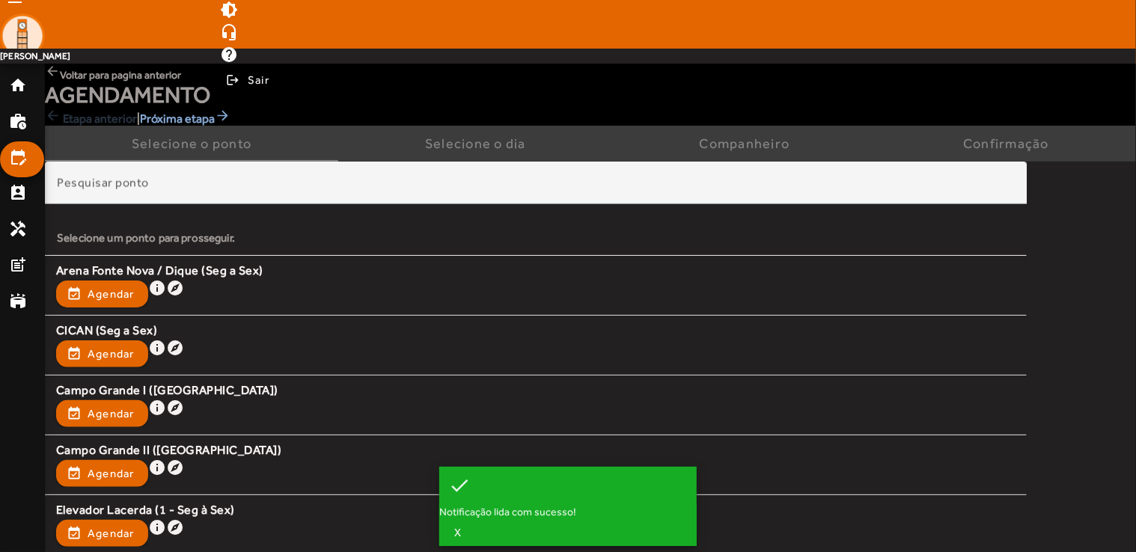
click at [55, 76] on mat-icon "arrow_back" at bounding box center [52, 71] width 15 height 15
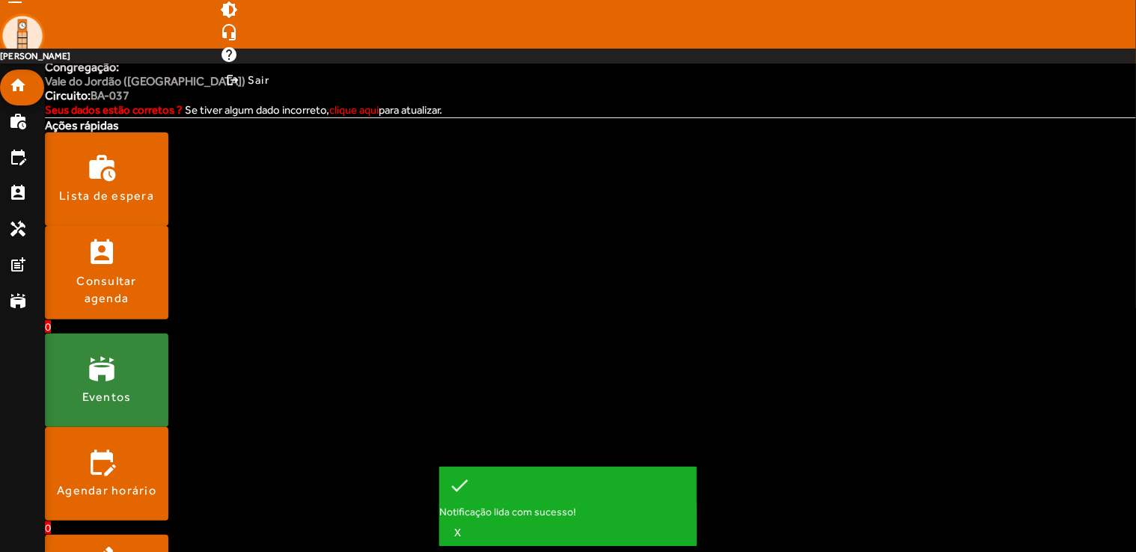
scroll to position [75, 0]
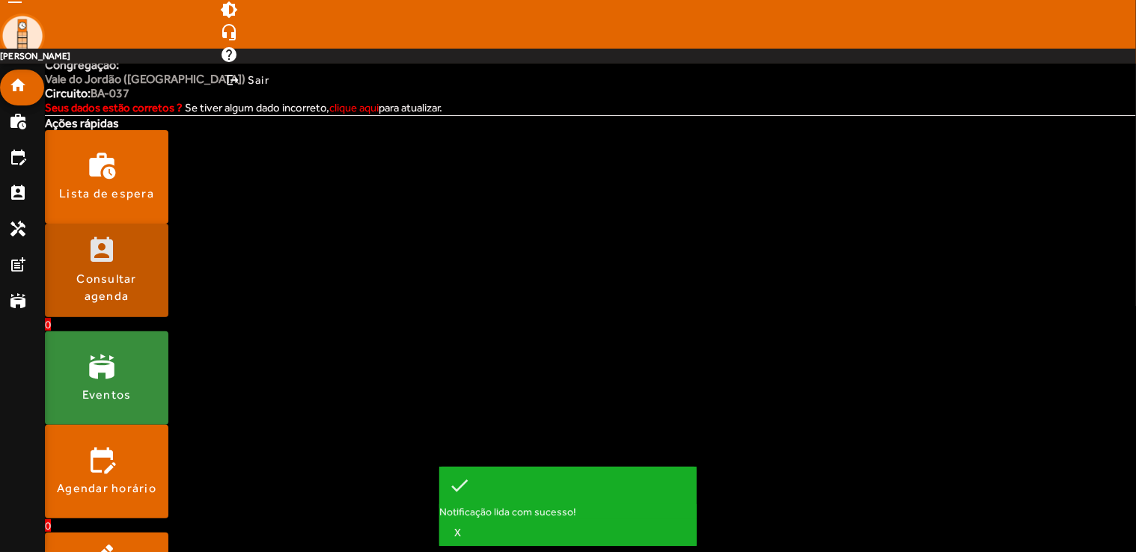
click at [126, 272] on div "Consultar agenda" at bounding box center [107, 288] width 100 height 34
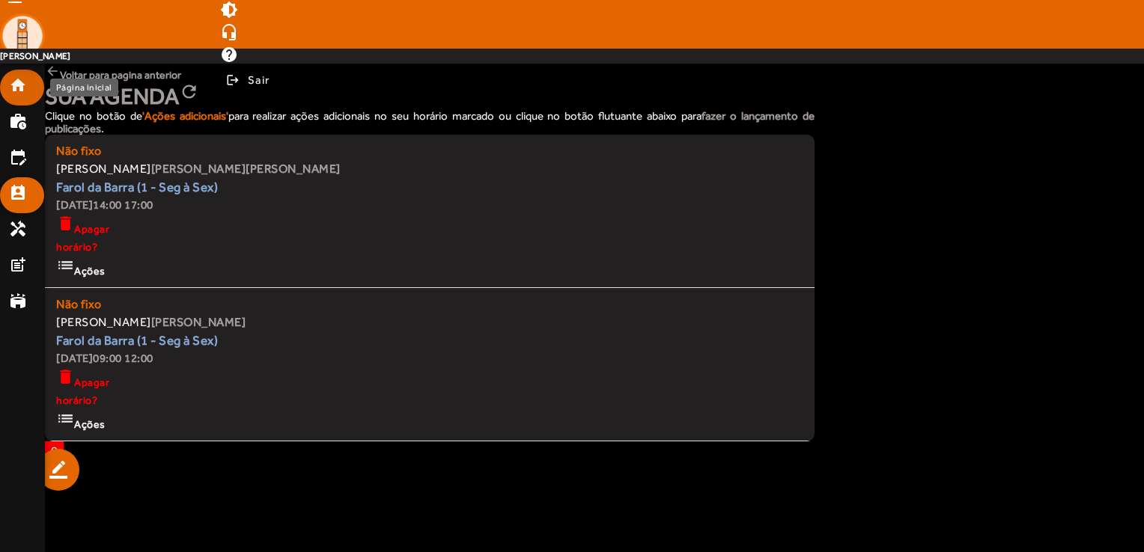
click at [7, 88] on mat-list-item "home" at bounding box center [22, 88] width 44 height 36
